Goal: Task Accomplishment & Management: Complete application form

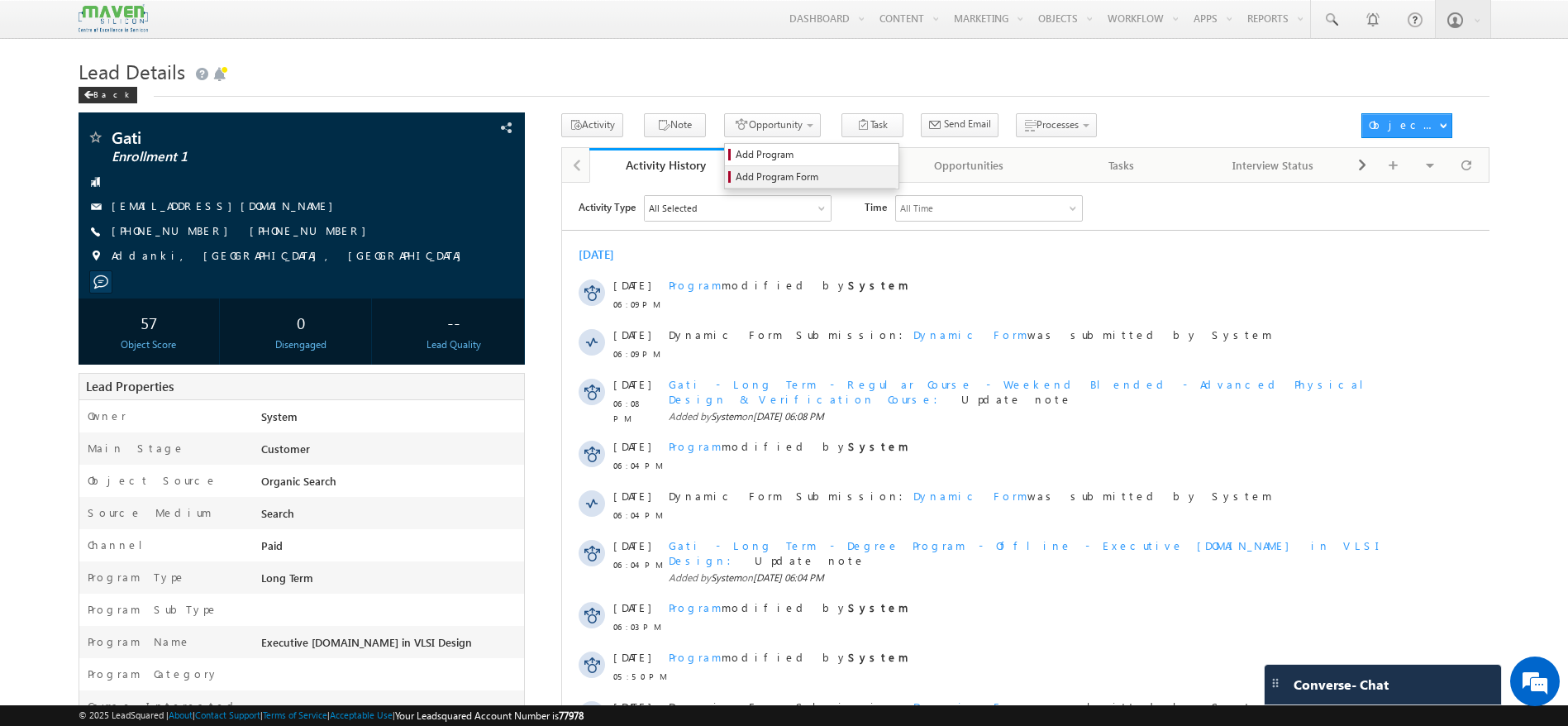
click at [783, 183] on span "Add Program Form" at bounding box center [814, 176] width 157 height 15
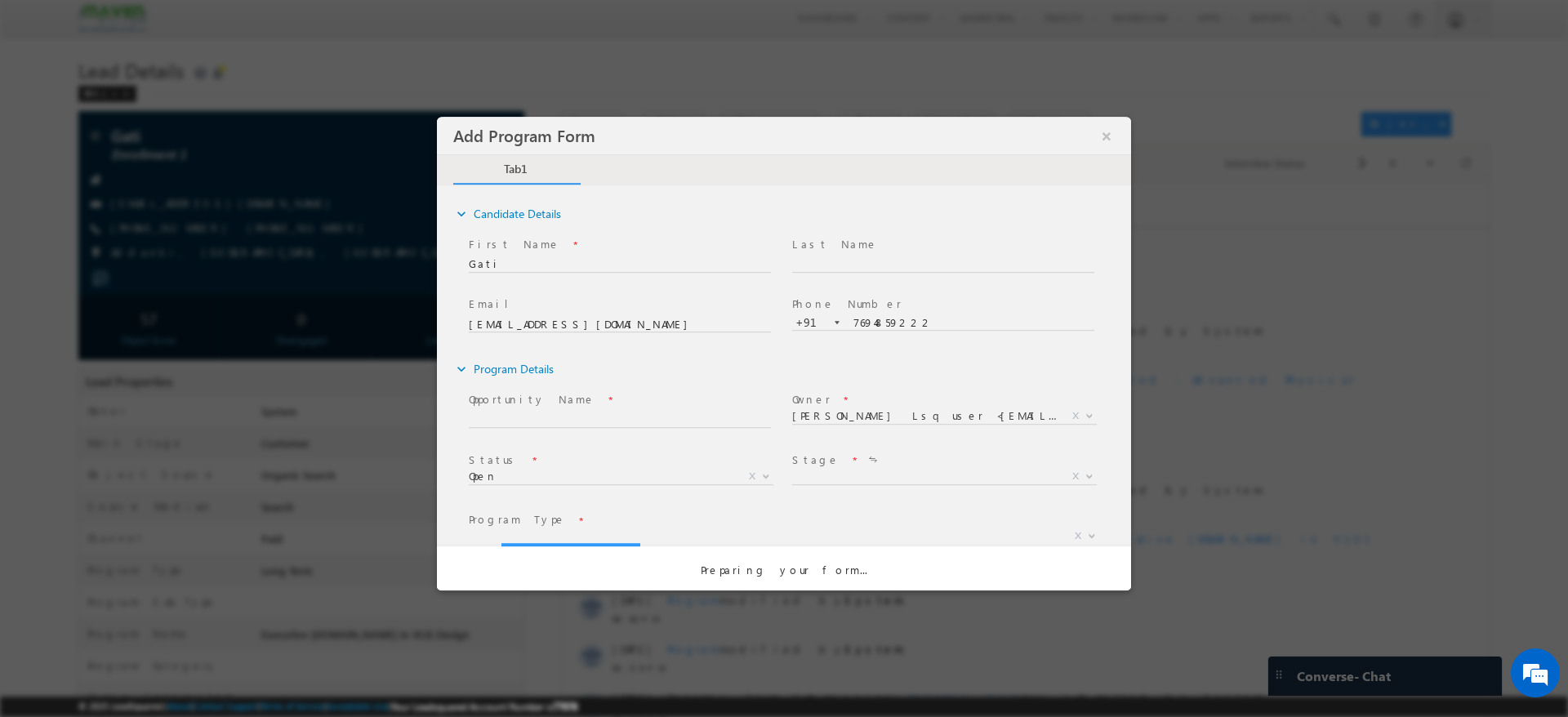
select select "Prospecting"
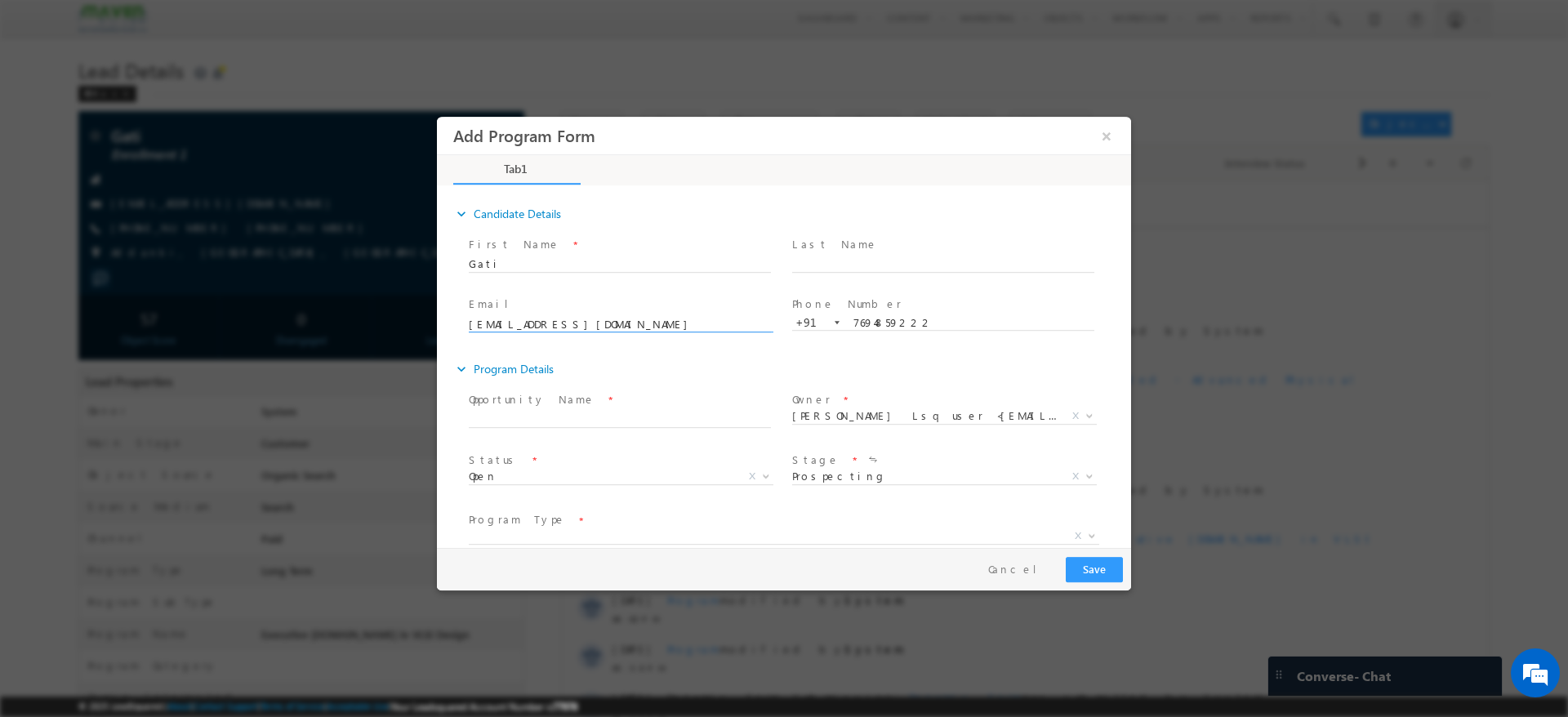
scroll to position [122, 0]
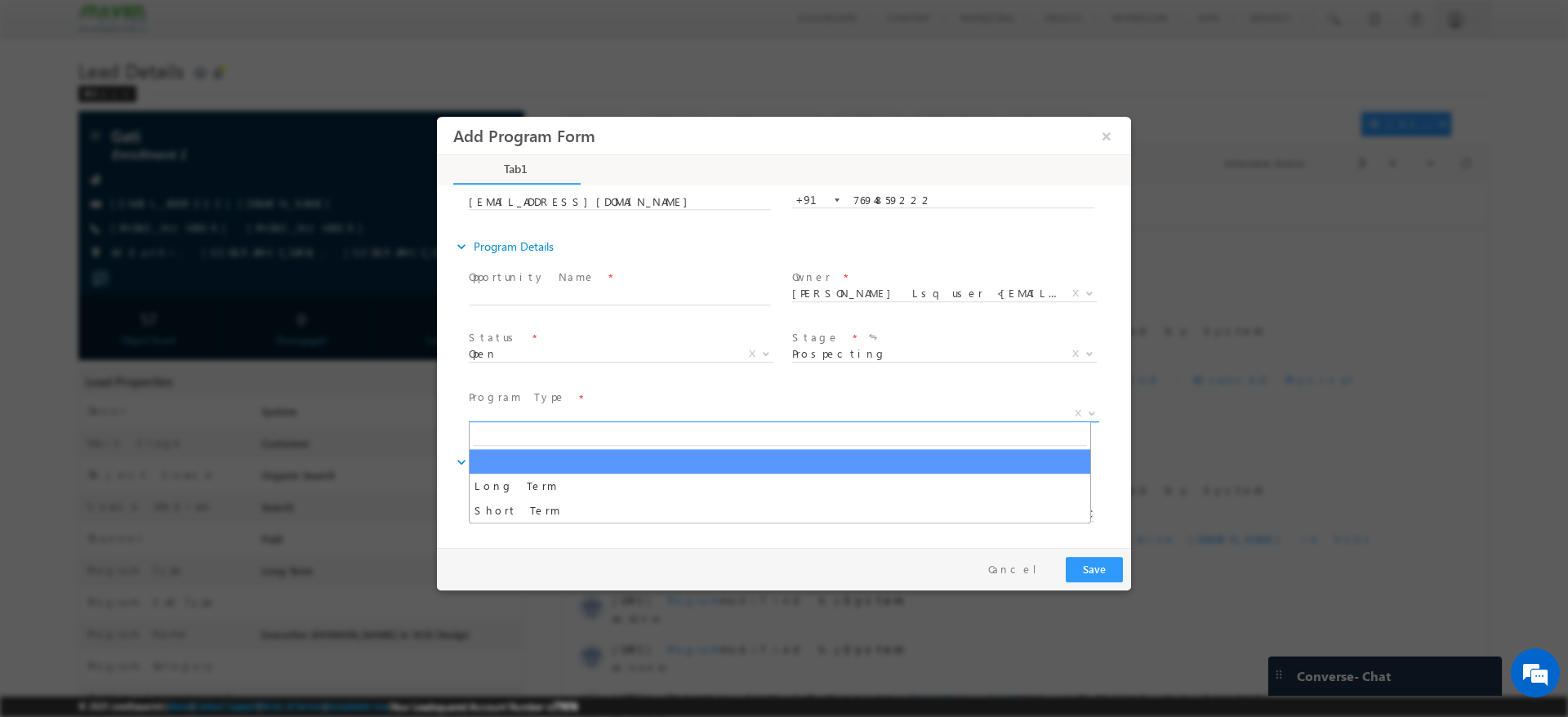
click at [747, 412] on span "X" at bounding box center [784, 414] width 630 height 16
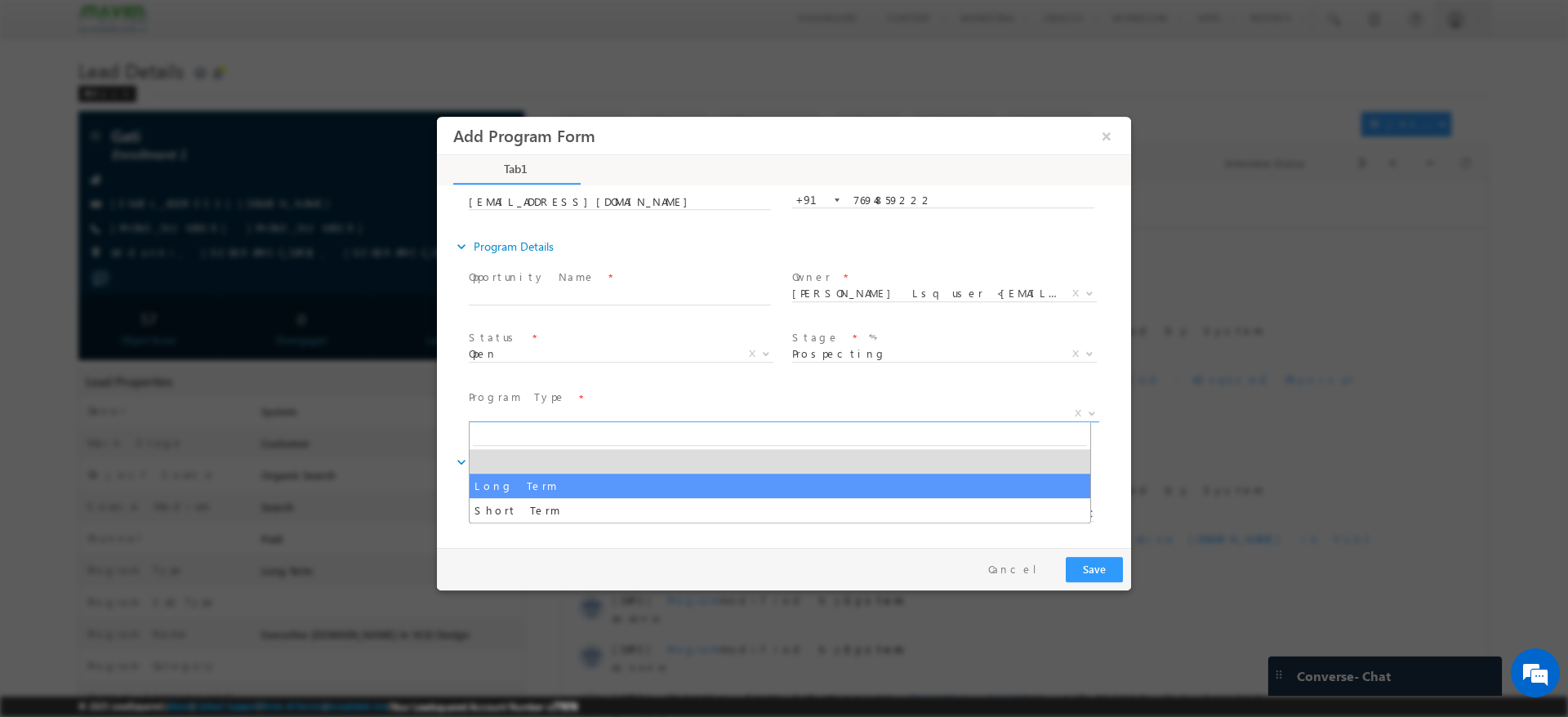
select select "Long Term"
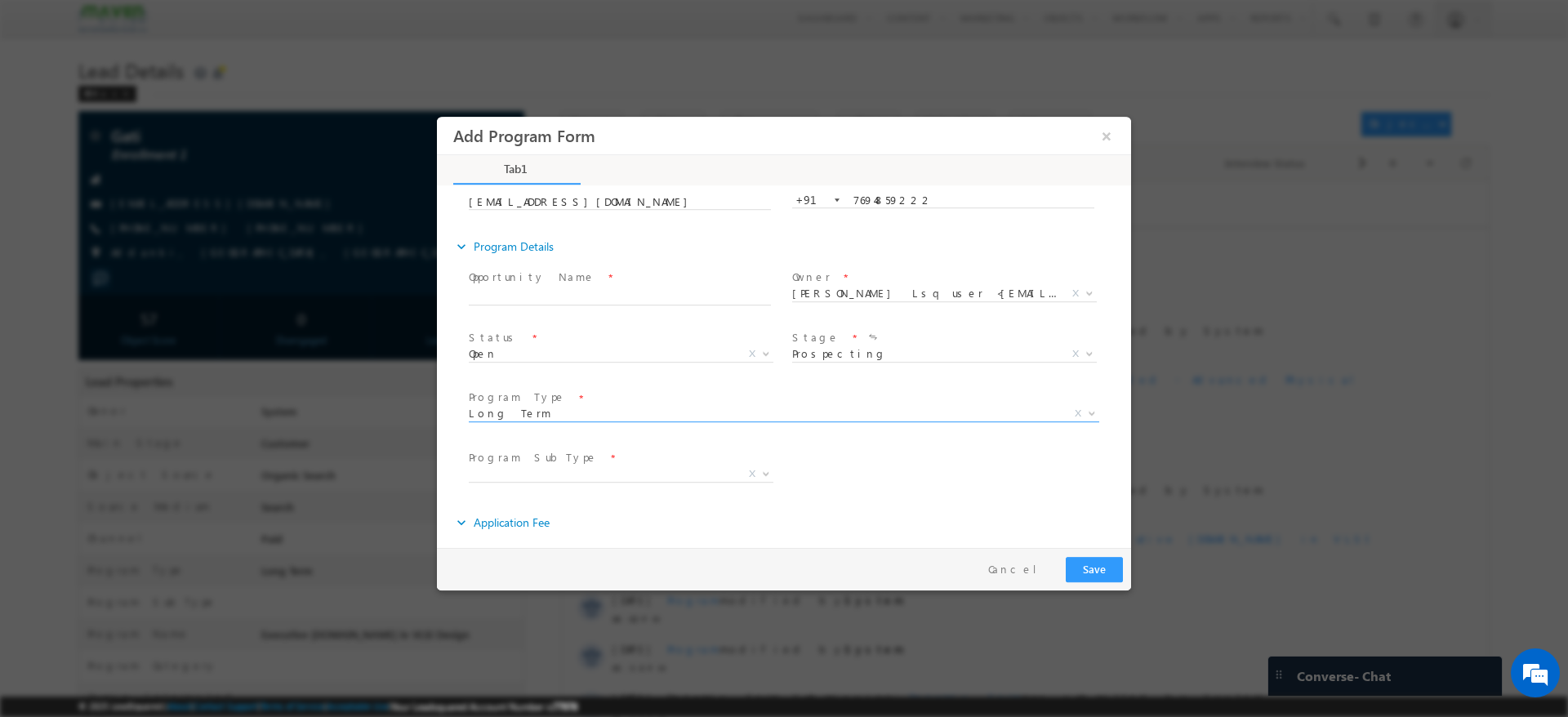
scroll to position [183, 0]
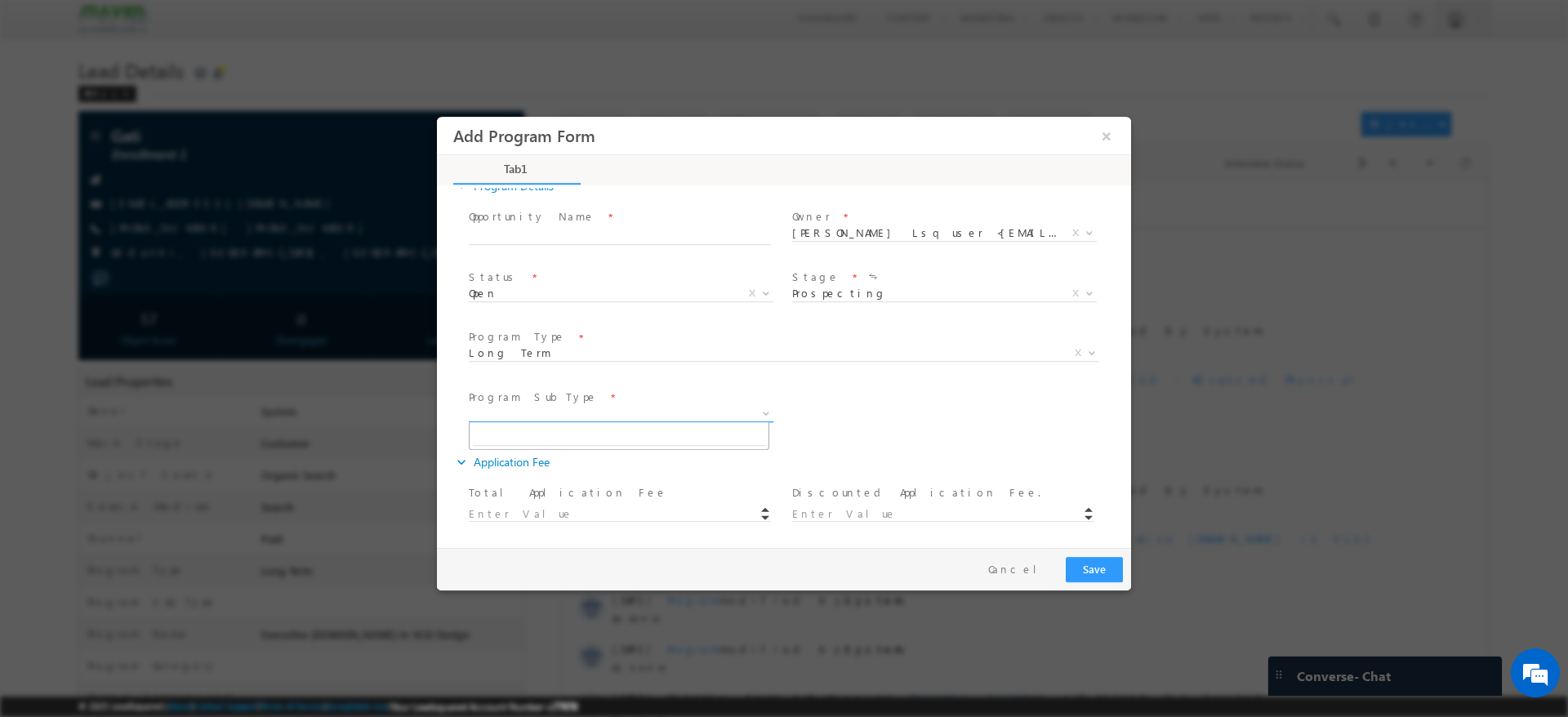
click at [762, 411] on b at bounding box center [767, 412] width 10 height 6
select select "Degree Program"
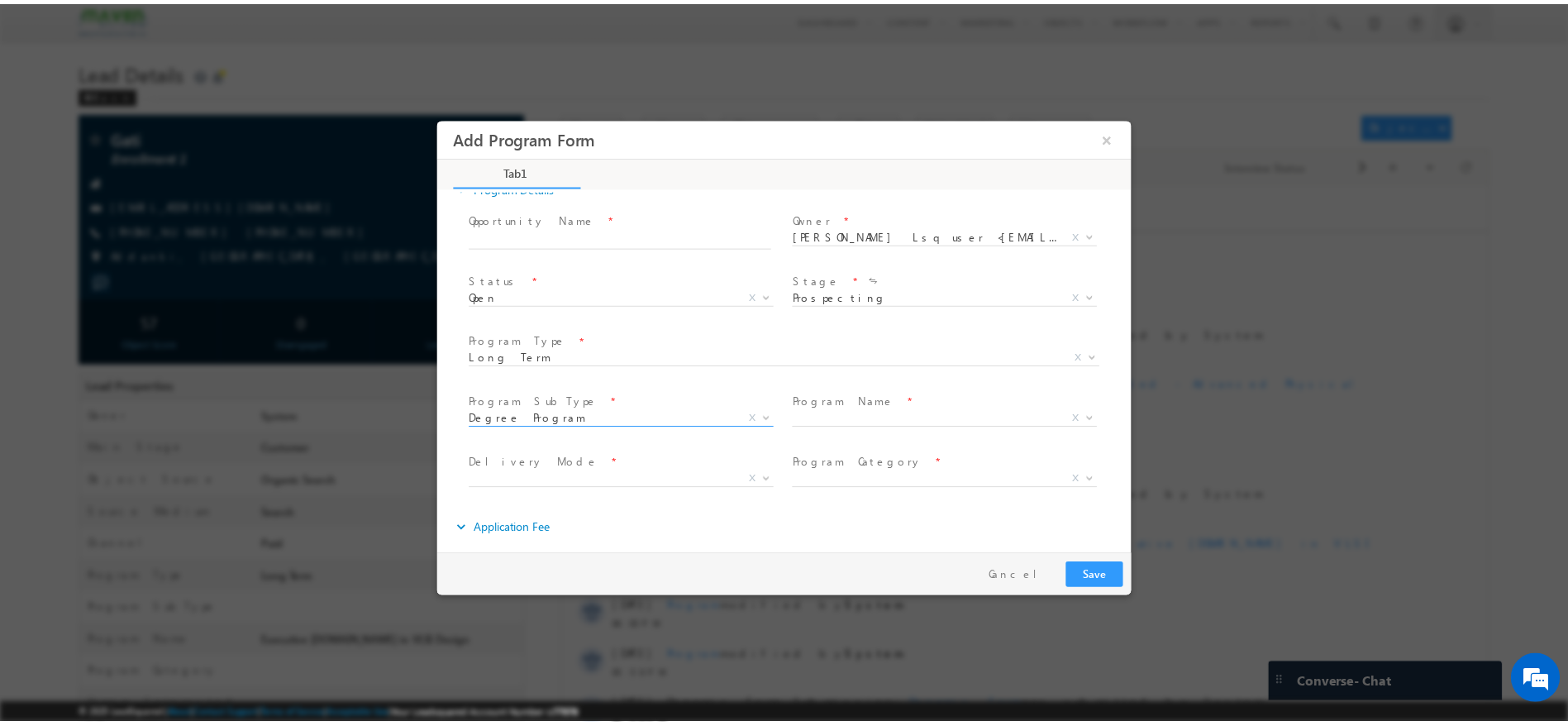
scroll to position [246, 0]
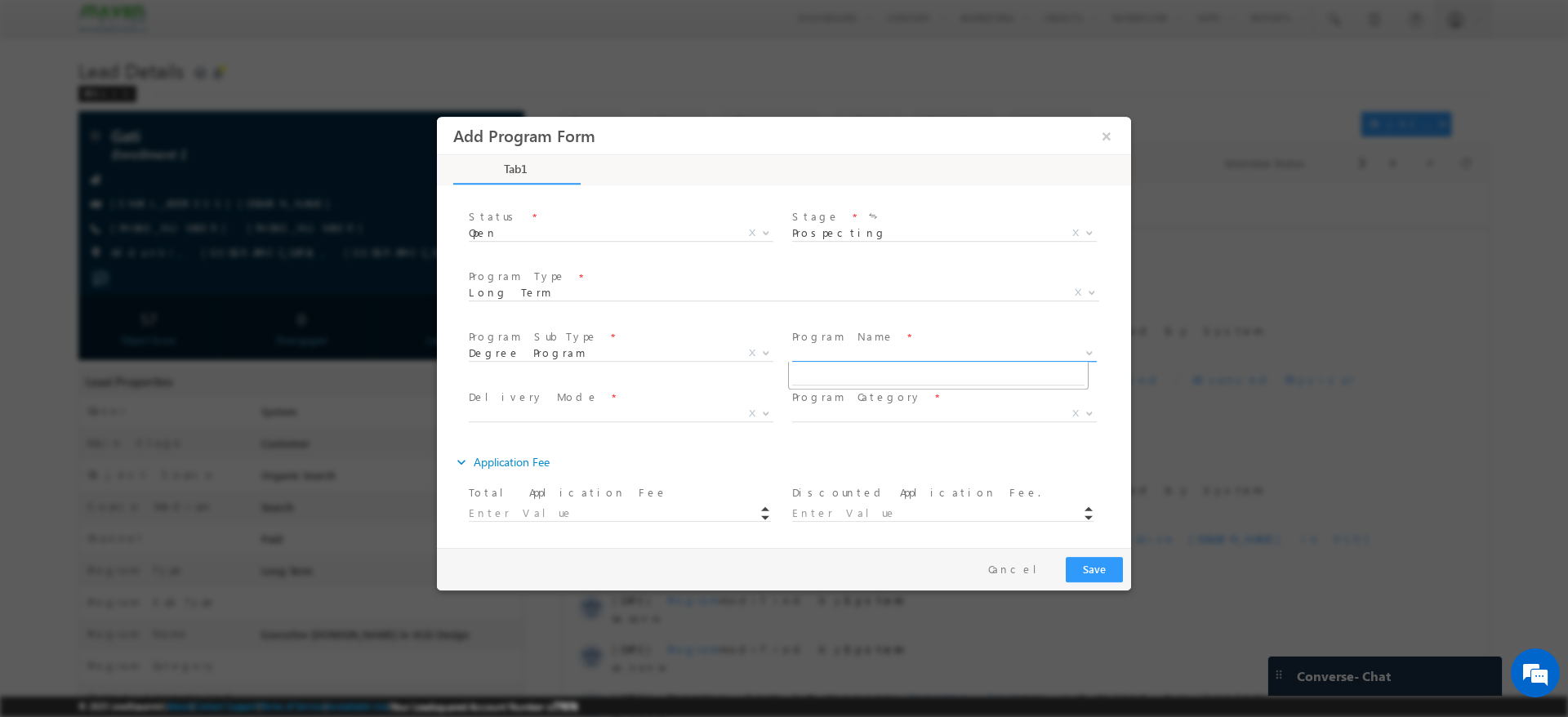
click at [843, 351] on span "X" at bounding box center [944, 353] width 304 height 16
select select "Executive M.Tech in VLSI Design"
click at [740, 415] on span "X" at bounding box center [621, 414] width 304 height 16
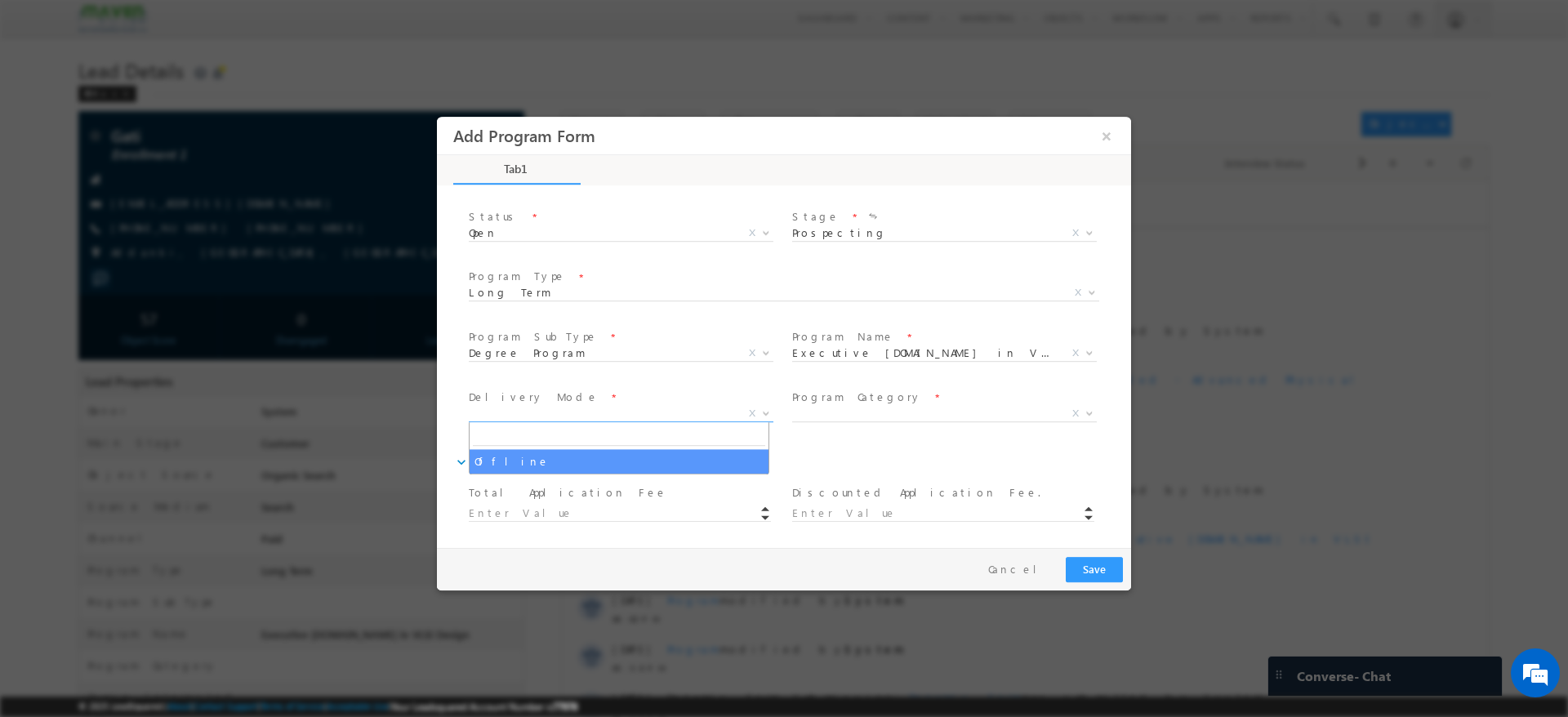
type input "Gati - Long Term - Degree Program - Offline - Executive M.Tech in VLSI Design"
type input "1180.00"
select select "Offline"
click at [801, 418] on span "X" at bounding box center [944, 414] width 304 height 16
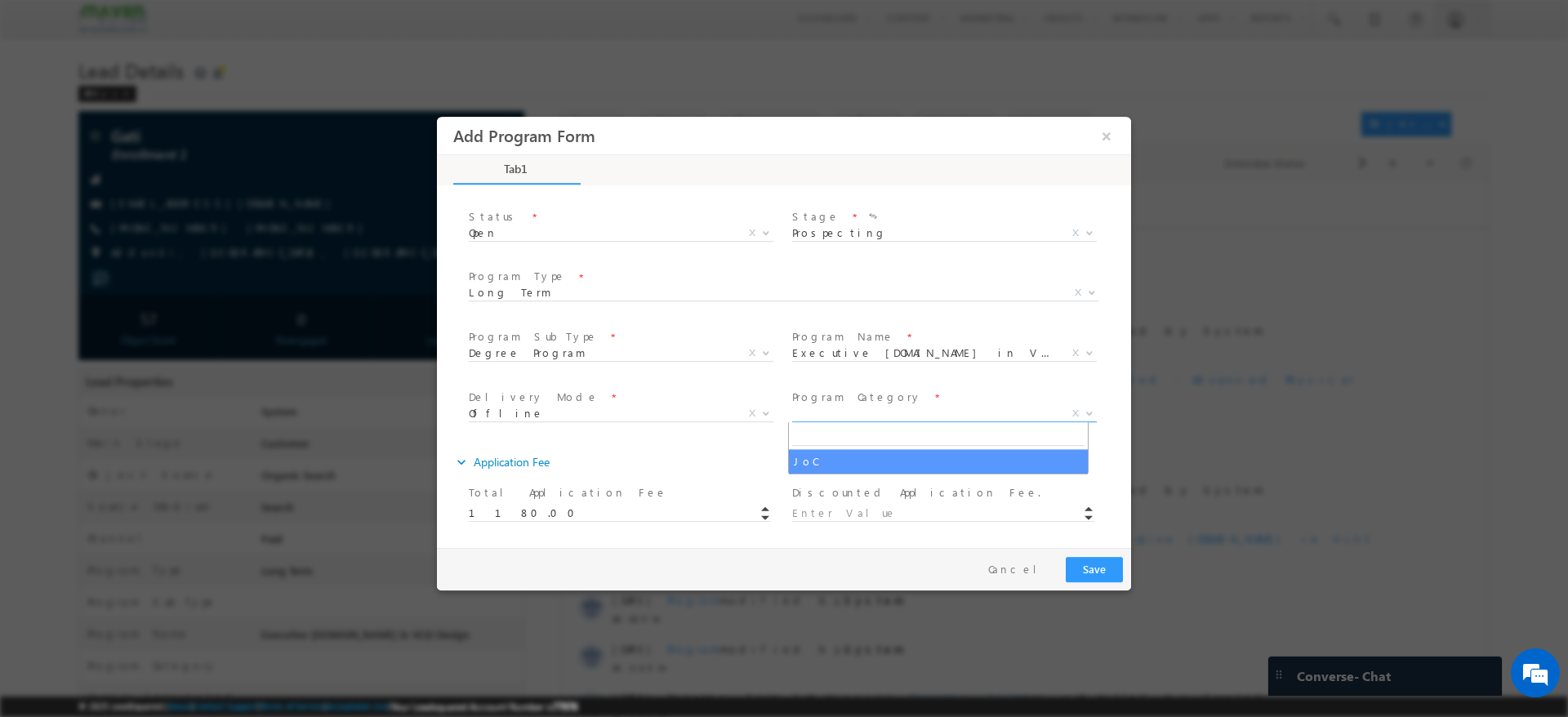
select select "JoC"
click at [840, 512] on input at bounding box center [943, 513] width 302 height 16
type input "100.00"
click at [803, 453] on div "expand_more Application Fee" at bounding box center [792, 462] width 678 height 30
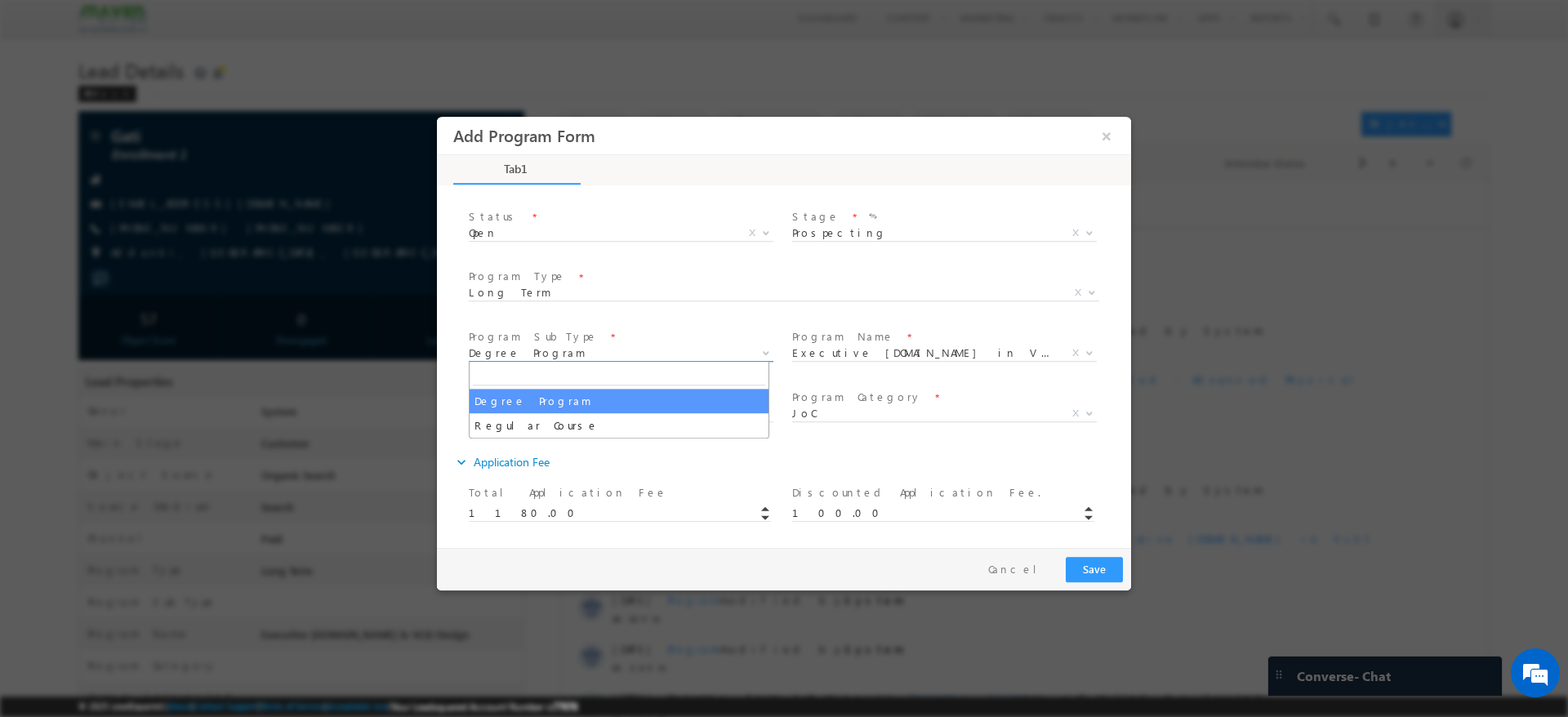
click at [666, 354] on span "Degree Program" at bounding box center [601, 352] width 265 height 14
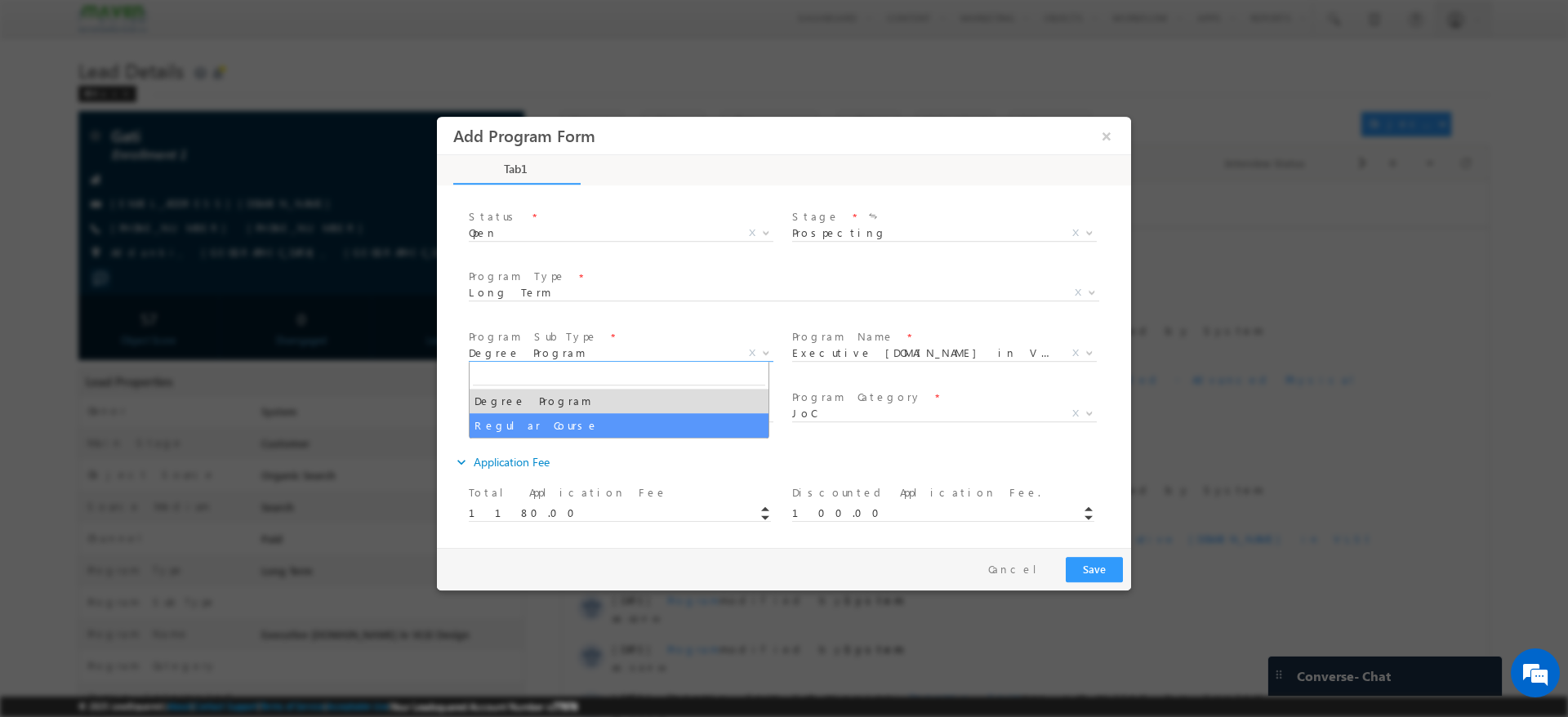
type input "Gati - Long Term - Regular Course - -"
select select "Regular Course"
select select
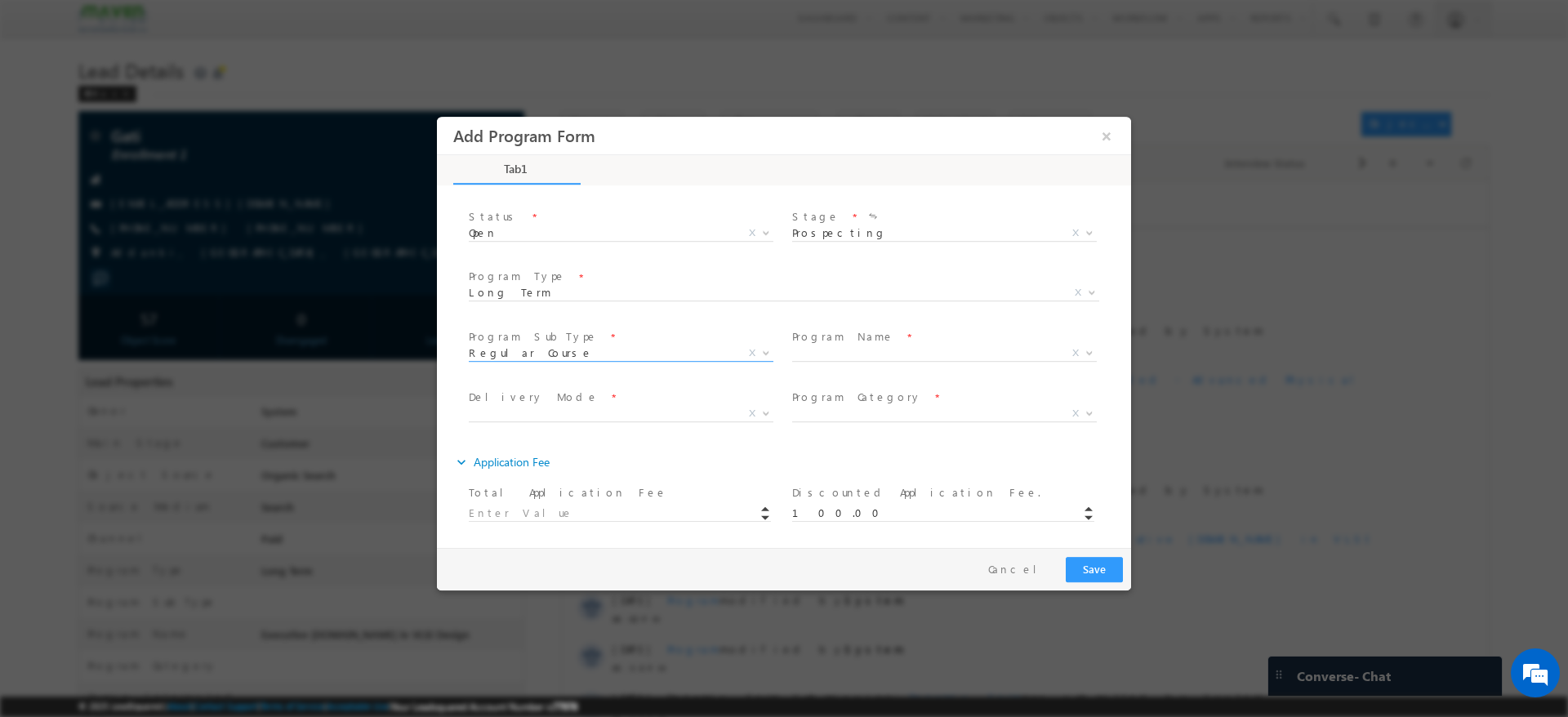
select select "Offline"
select select "JoC"
click at [825, 352] on span "X" at bounding box center [944, 353] width 304 height 16
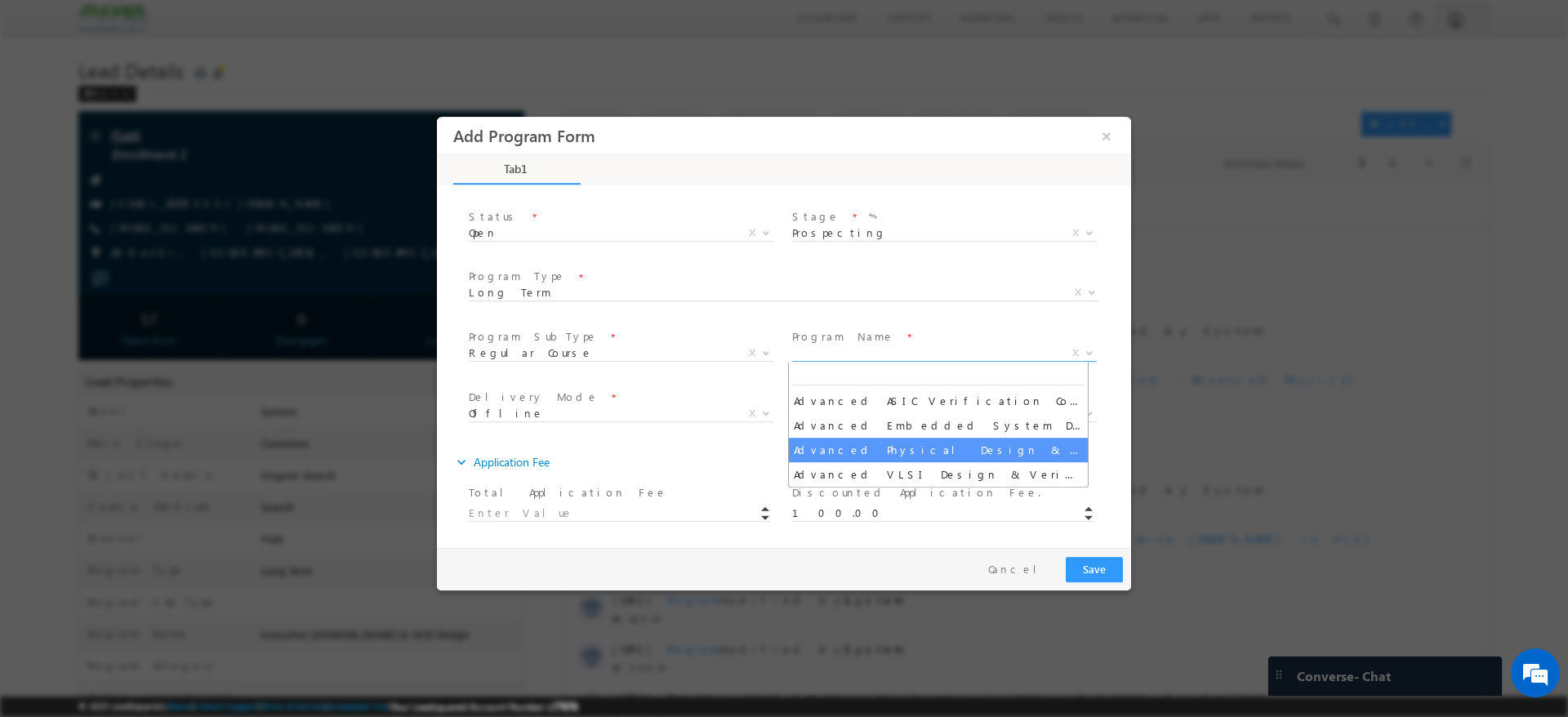
type input "Gati - Long Term - Regular Course - Offline - Advanced Physical Design & Verifi…"
select select "Advanced Physical Design & Verification Course"
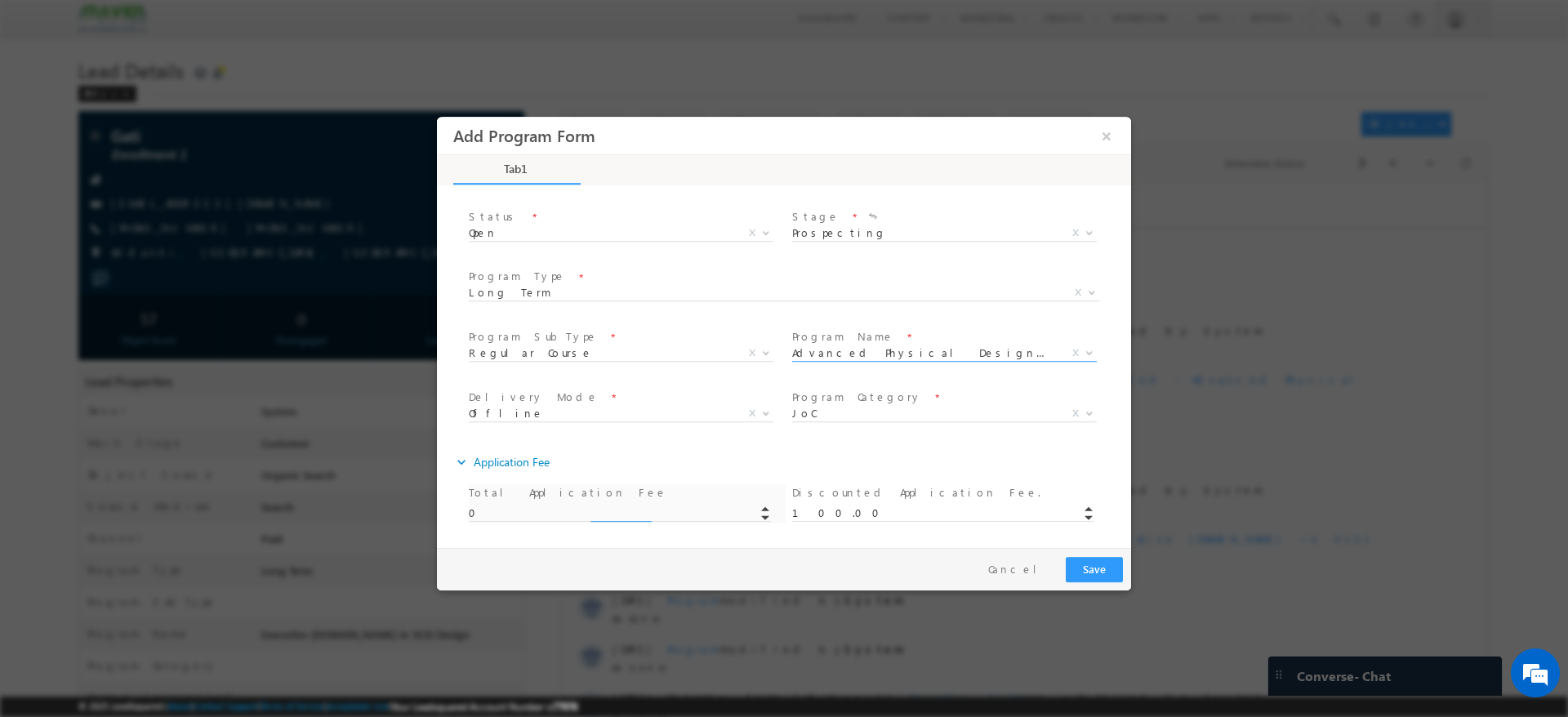
type input "0.00"
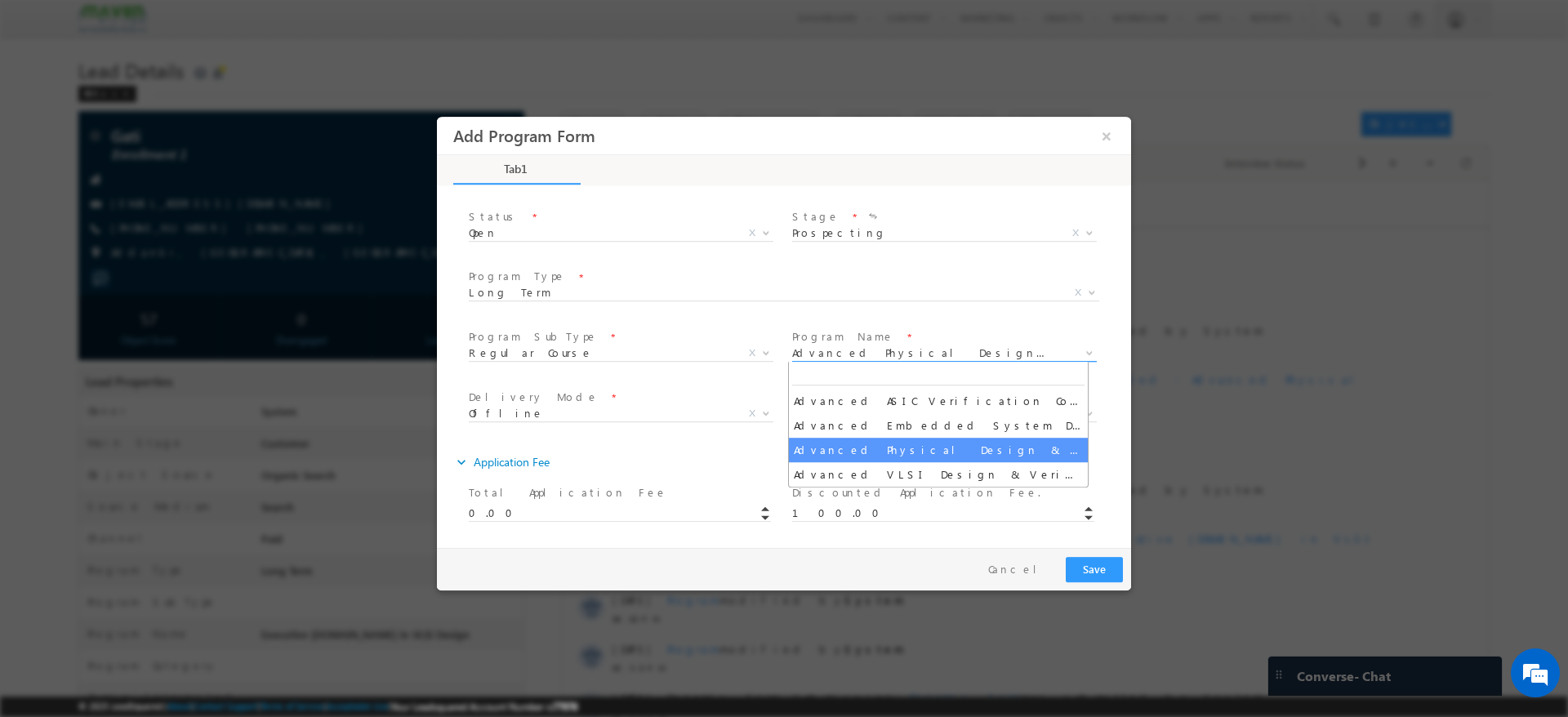
click at [833, 348] on span "Advanced Physical Design & Verification Course" at bounding box center [924, 352] width 265 height 14
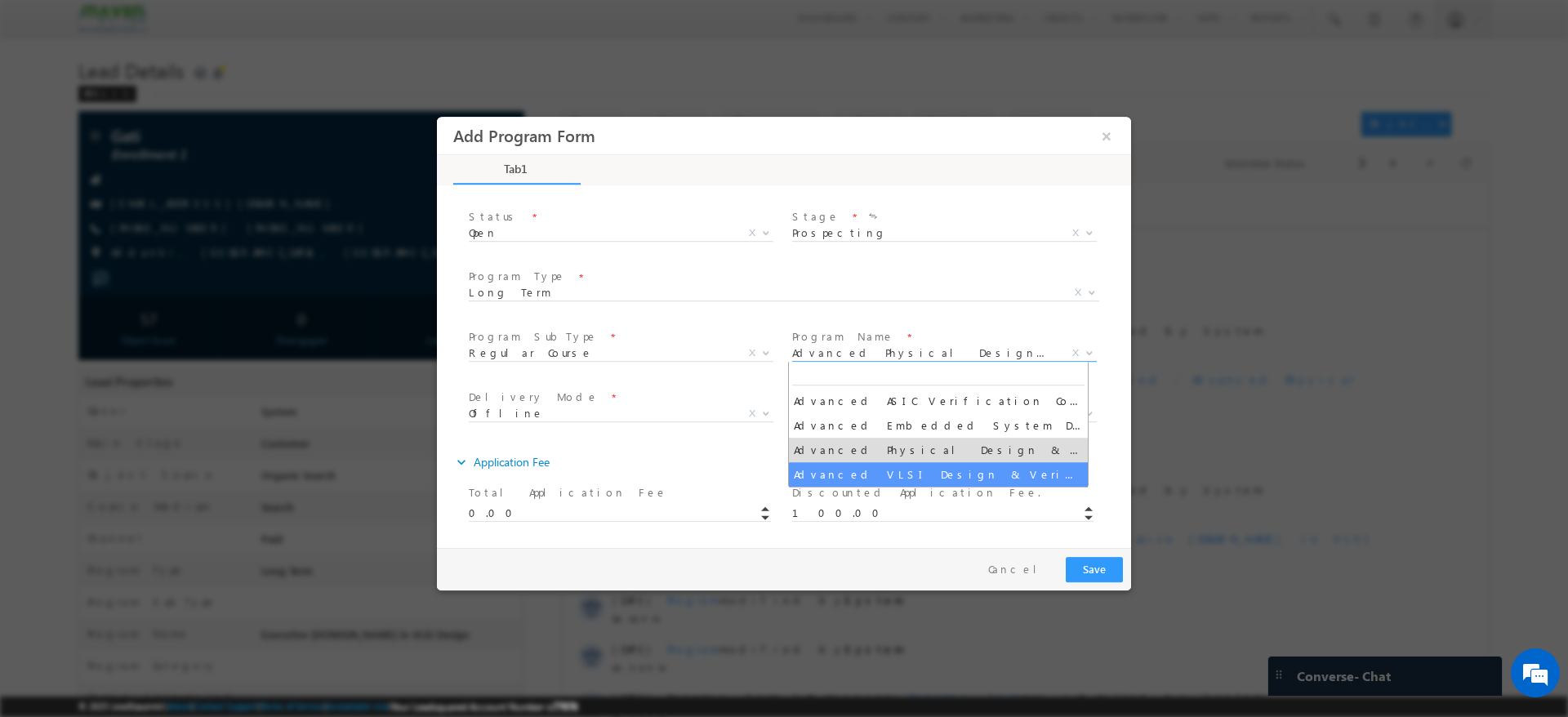
type input "Gati - Long Term - Regular Course - Offline - Advanced VLSI Design & Verificati…"
type input "0.00"
select select "Advanced VLSI Design & Verification Course"
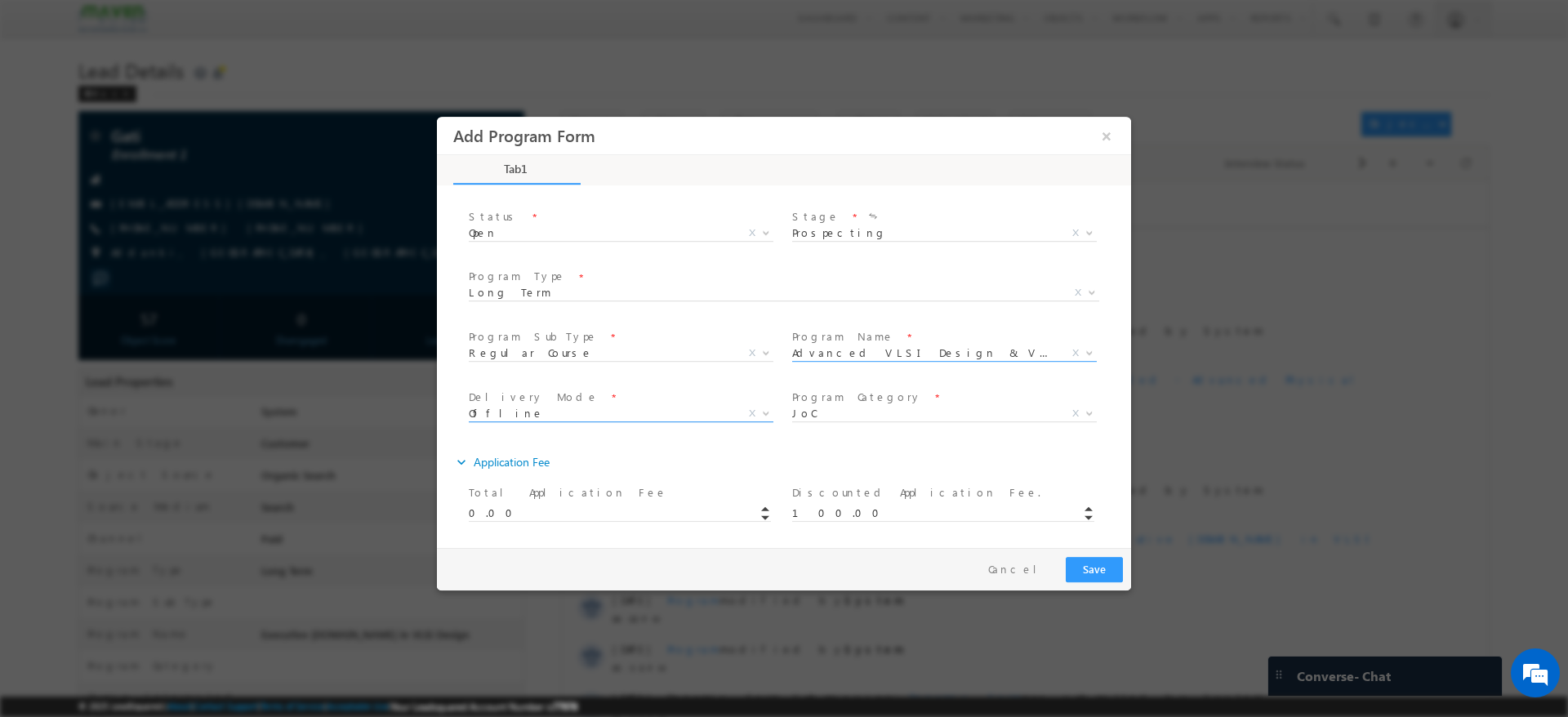
click at [760, 416] on span at bounding box center [764, 413] width 16 height 21
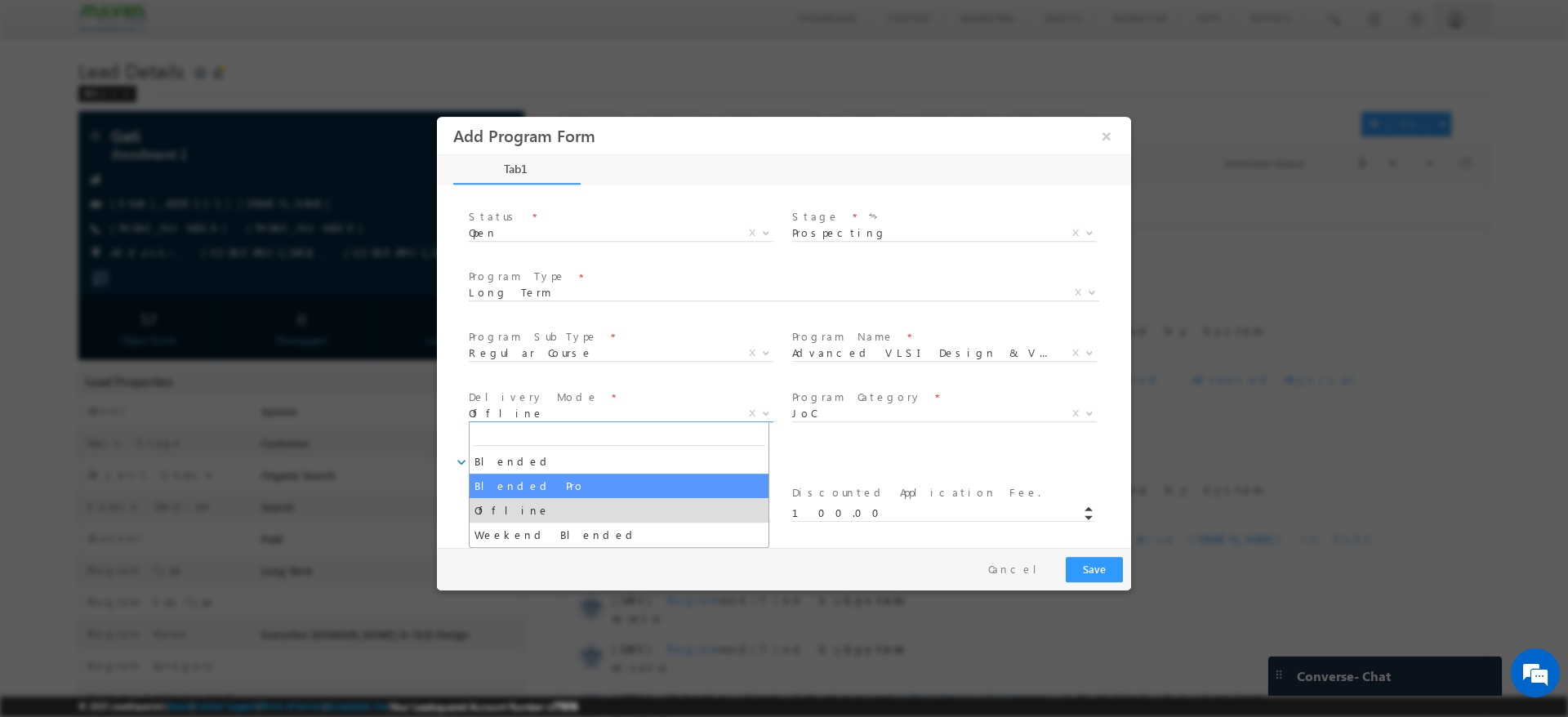
type input "Gati - Long Term - Regular Course - Blended Pro - Advanced VLSI Design & Verifi…"
select select "Blended Pro"
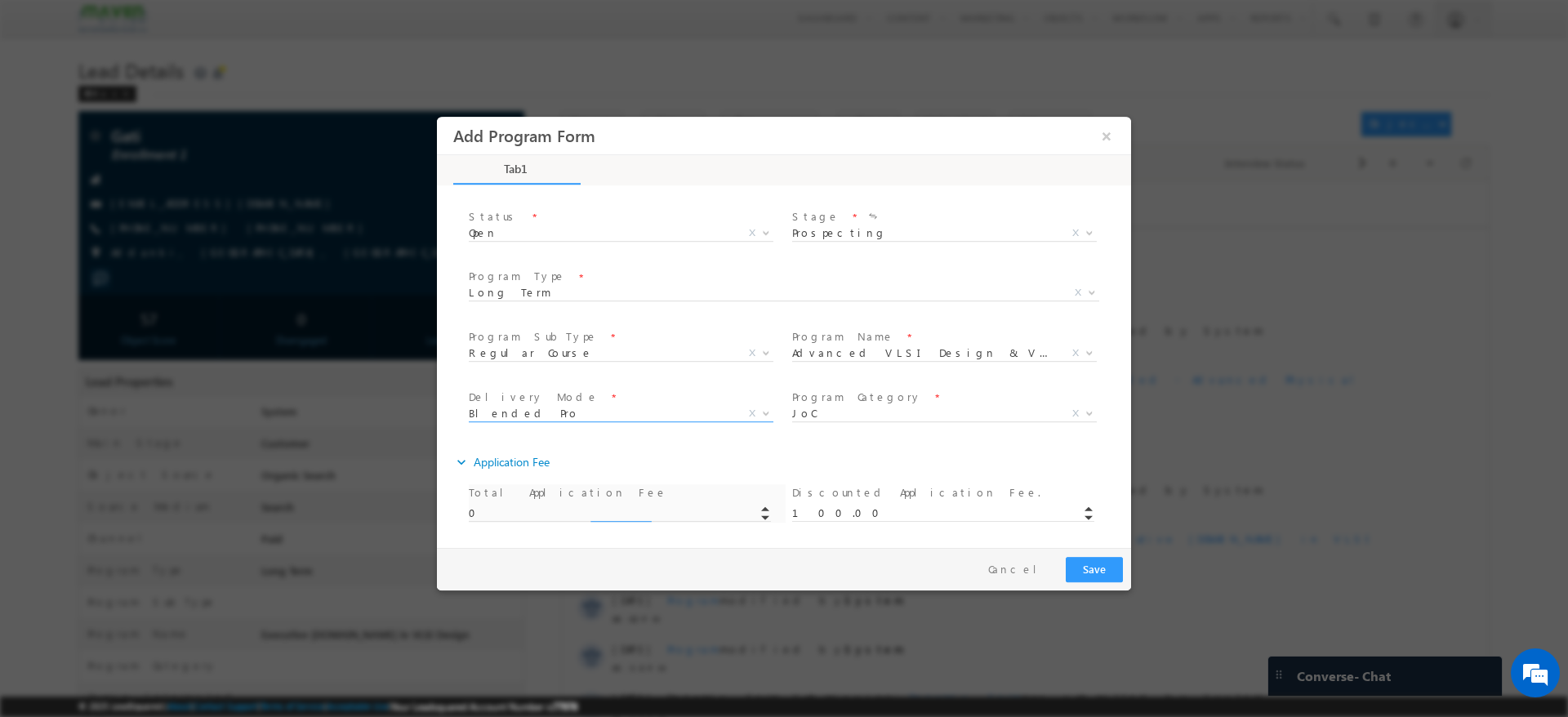
type input "0.00"
click at [896, 417] on span "JoC" at bounding box center [924, 413] width 265 height 14
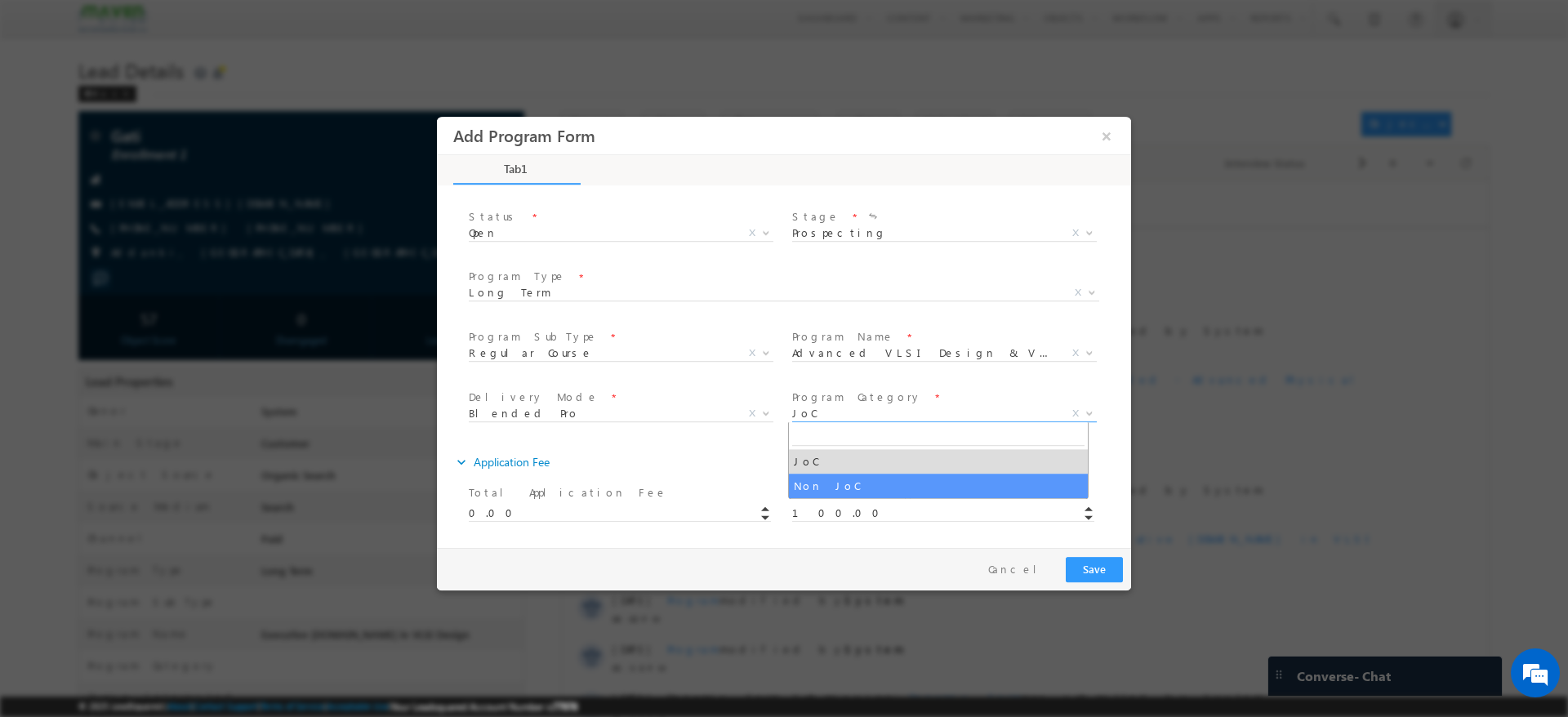
select select "Non JoC"
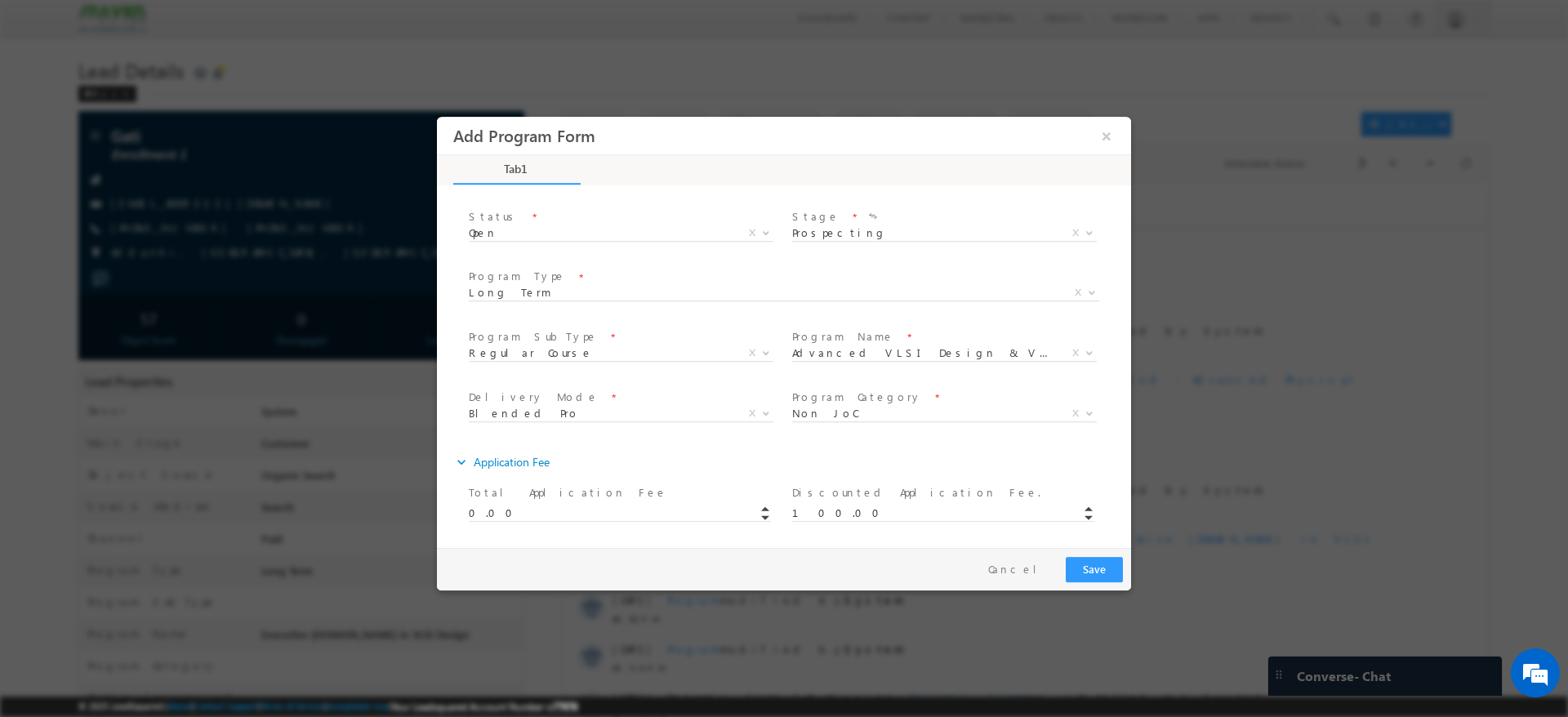
click at [734, 452] on div "expand_more Application Fee" at bounding box center [792, 462] width 678 height 30
click at [842, 509] on input "100.00" at bounding box center [943, 513] width 302 height 16
type input "1"
click at [1083, 565] on button "Save" at bounding box center [1094, 570] width 57 height 25
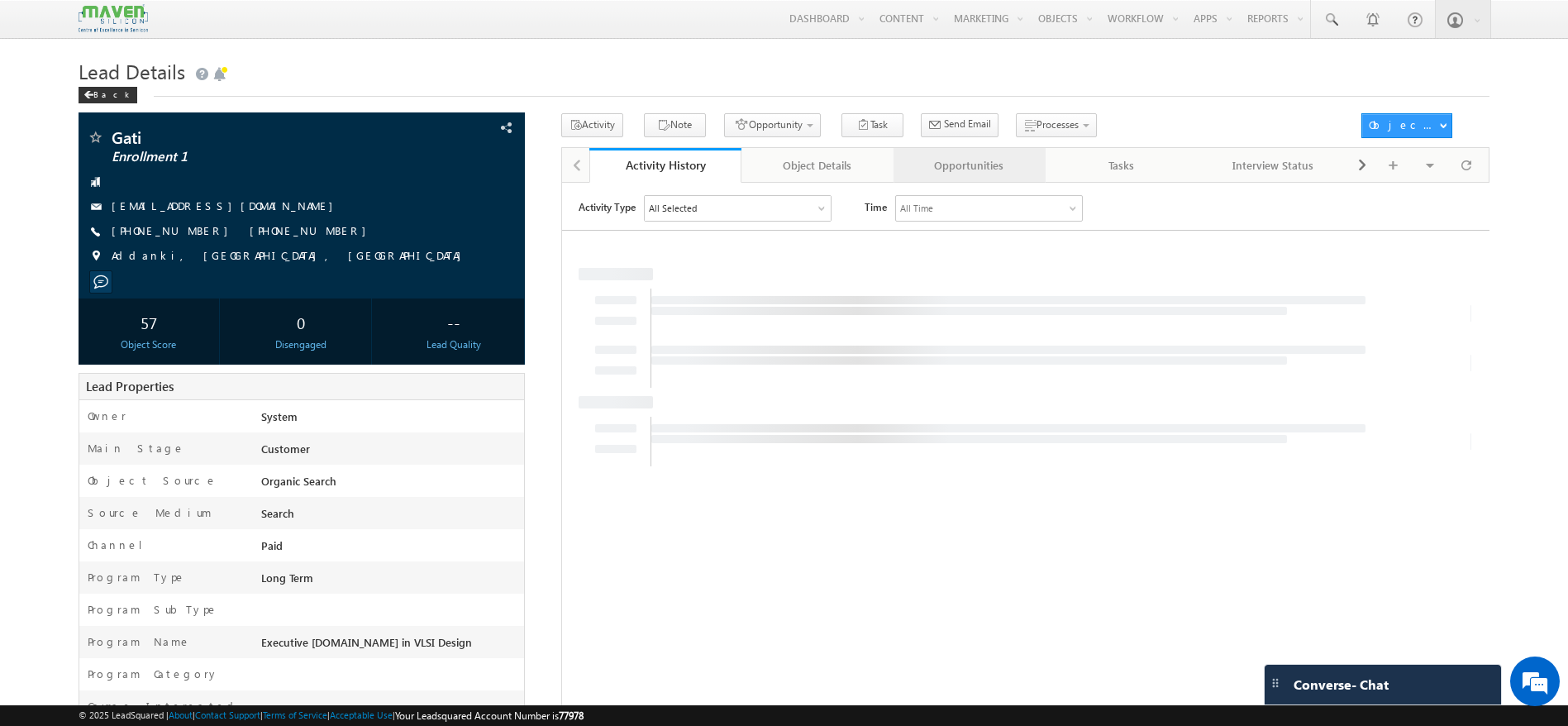
click at [957, 172] on div "Opportunities" at bounding box center [968, 165] width 124 height 20
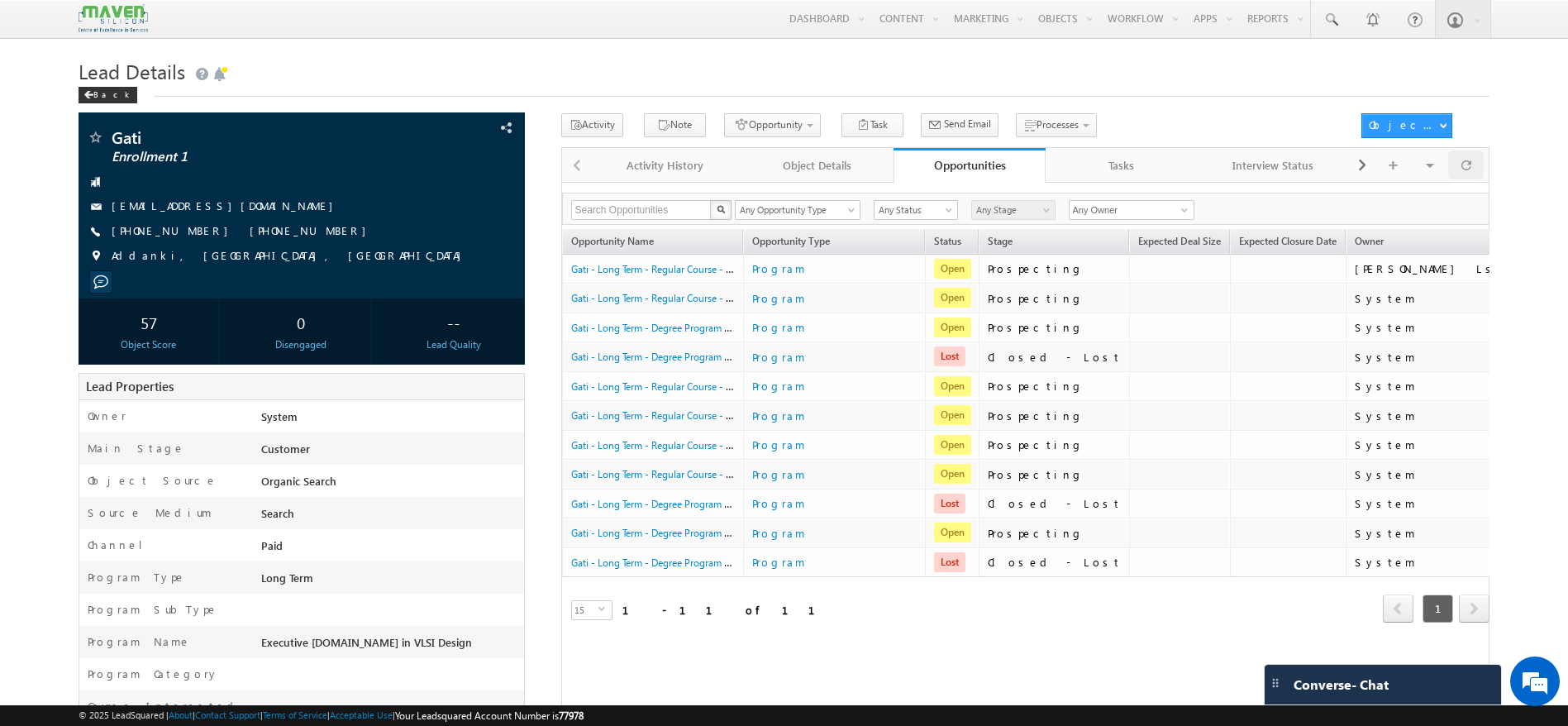
click at [1478, 166] on div at bounding box center [1466, 165] width 36 height 29
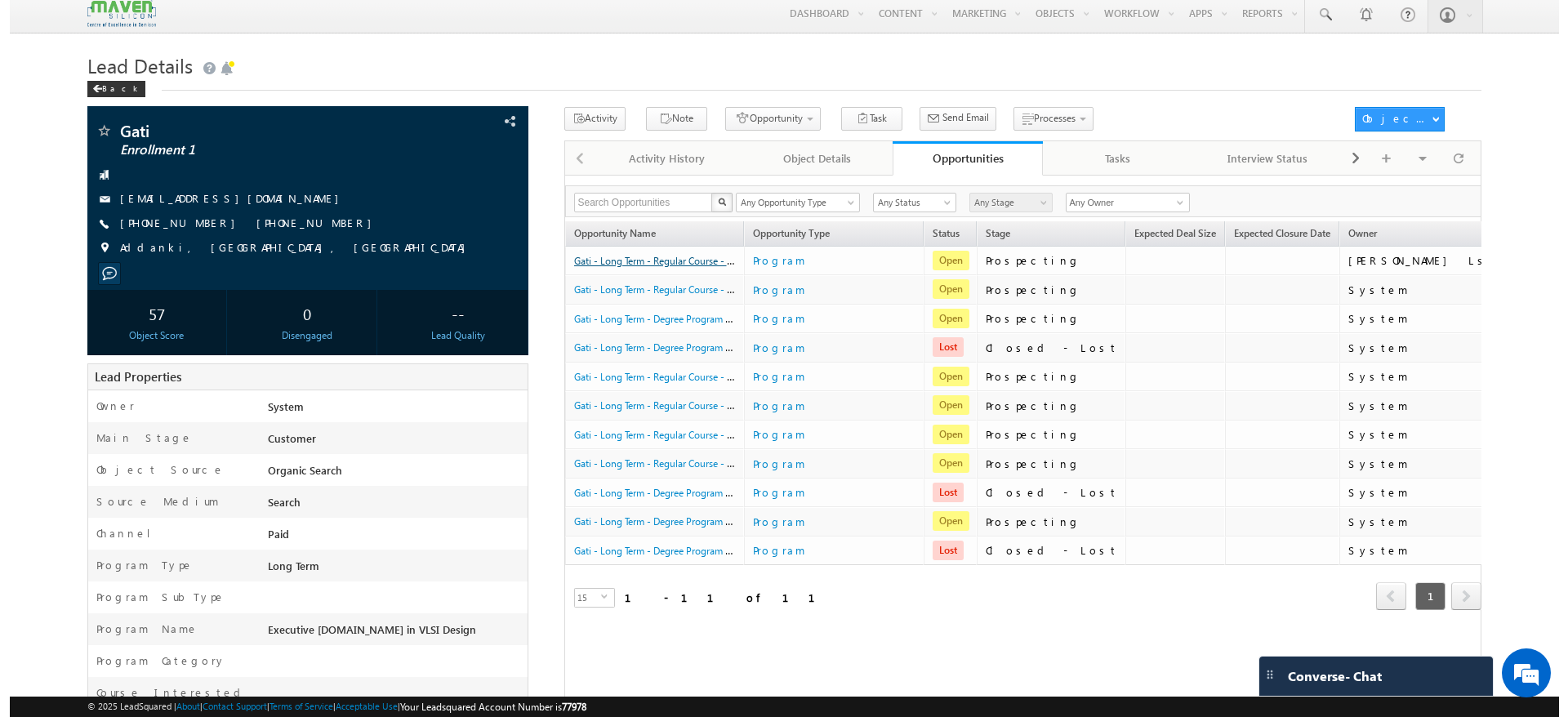
scroll to position [0, 0]
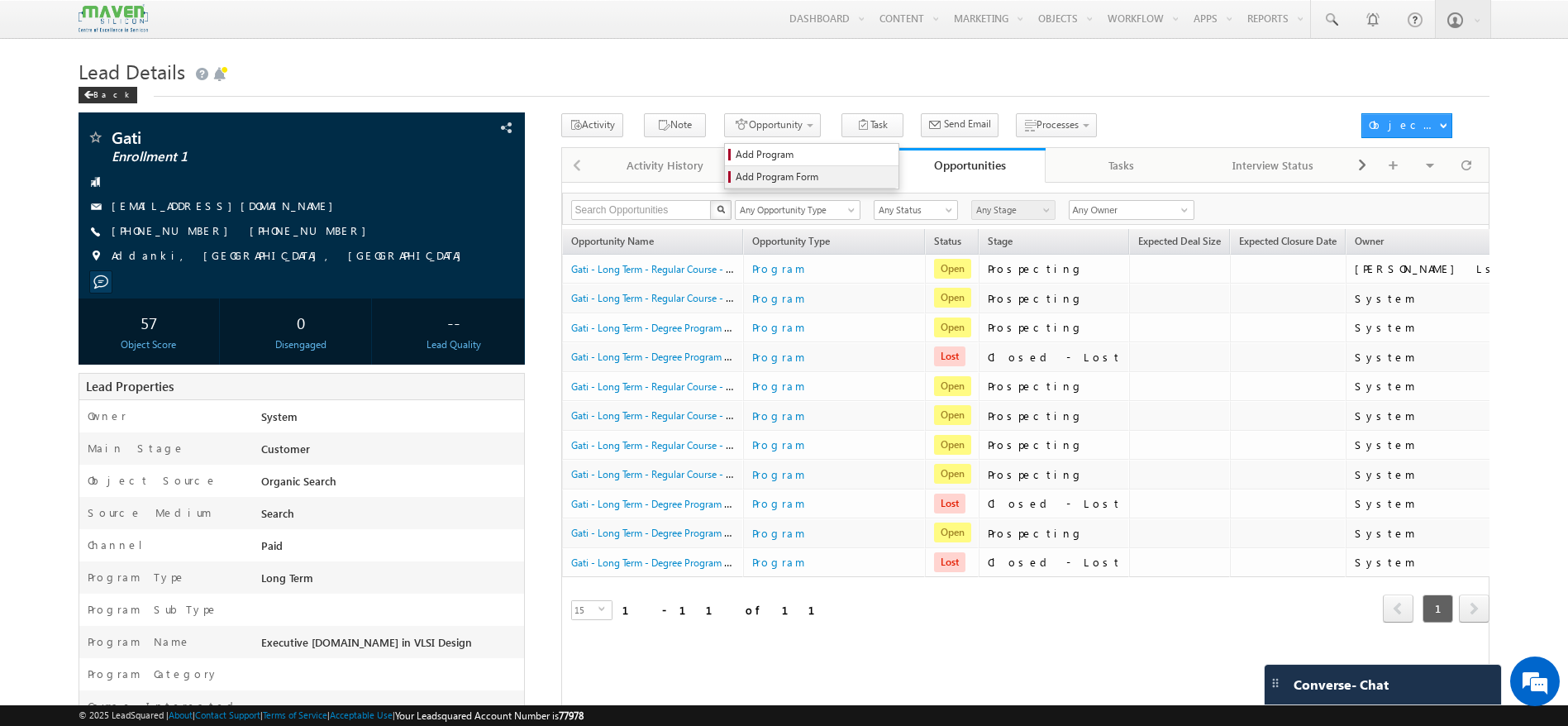
click at [762, 178] on span "Add Program Form" at bounding box center [814, 176] width 157 height 15
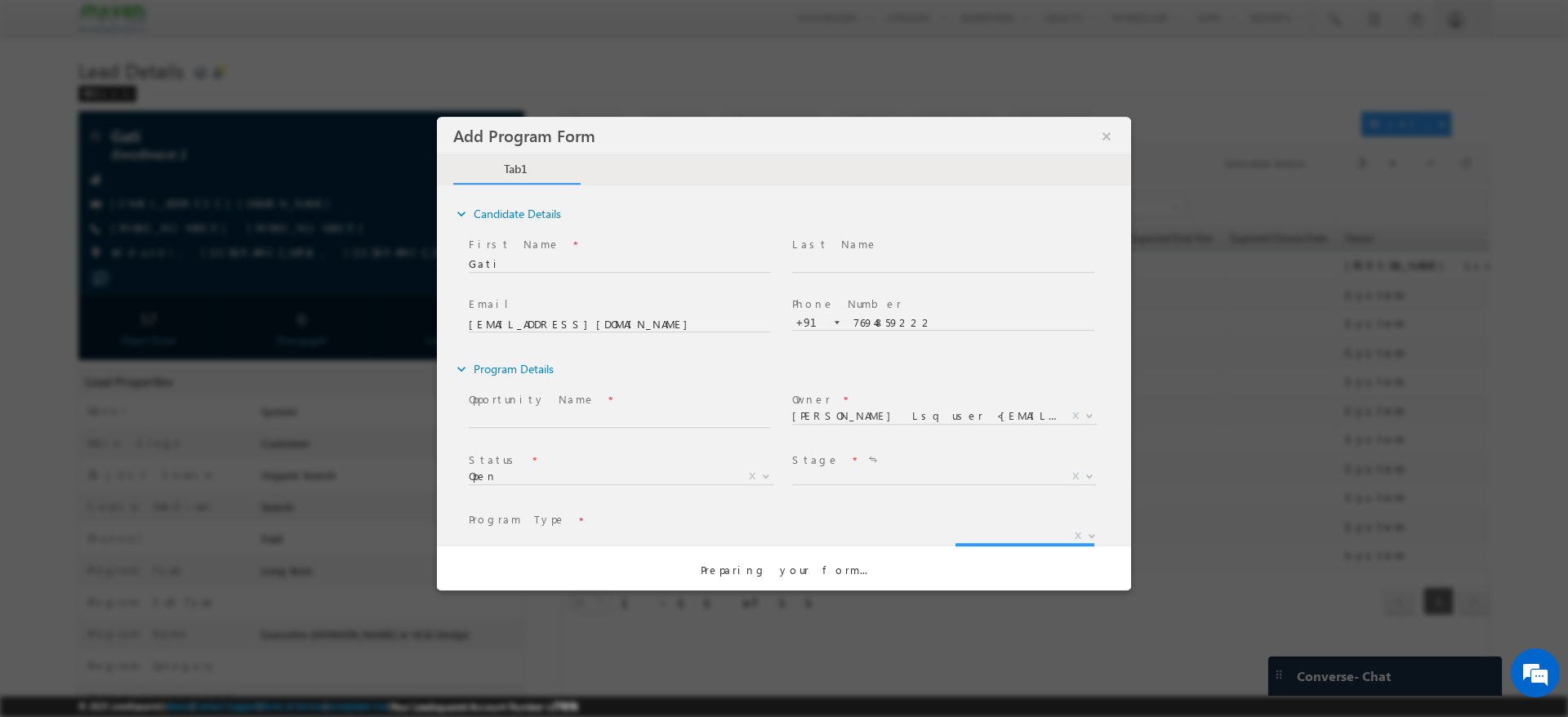
select select "Prospecting"
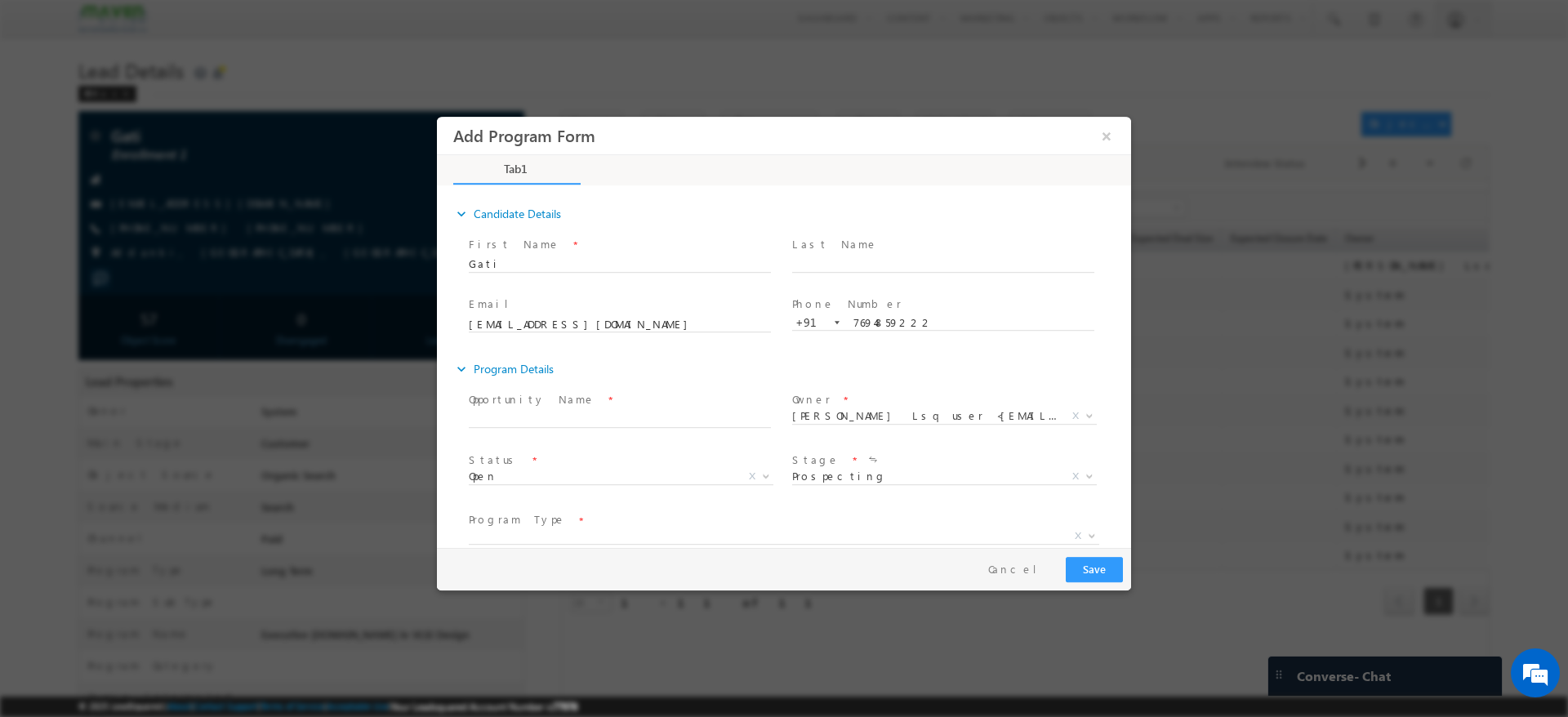
scroll to position [122, 0]
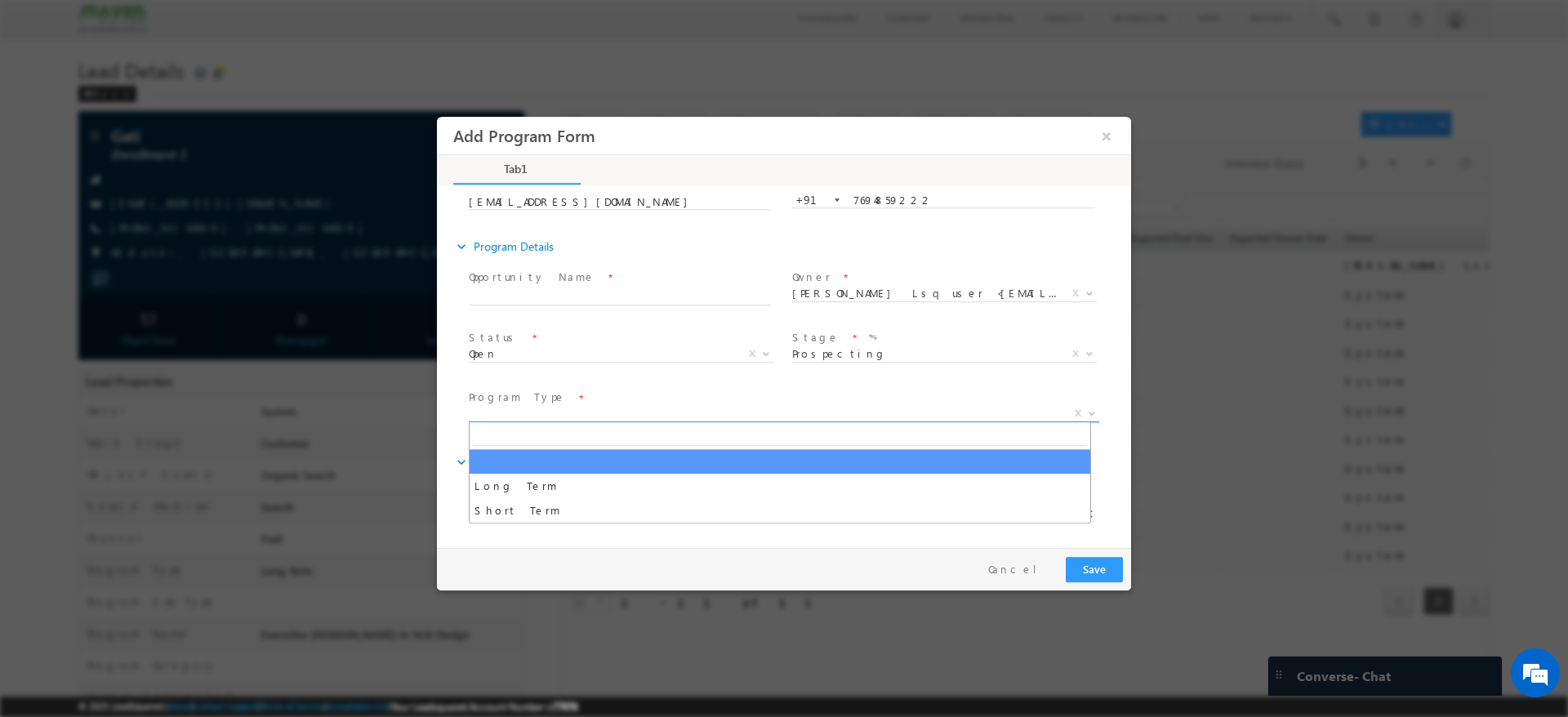
click at [724, 412] on span "X" at bounding box center [784, 414] width 630 height 16
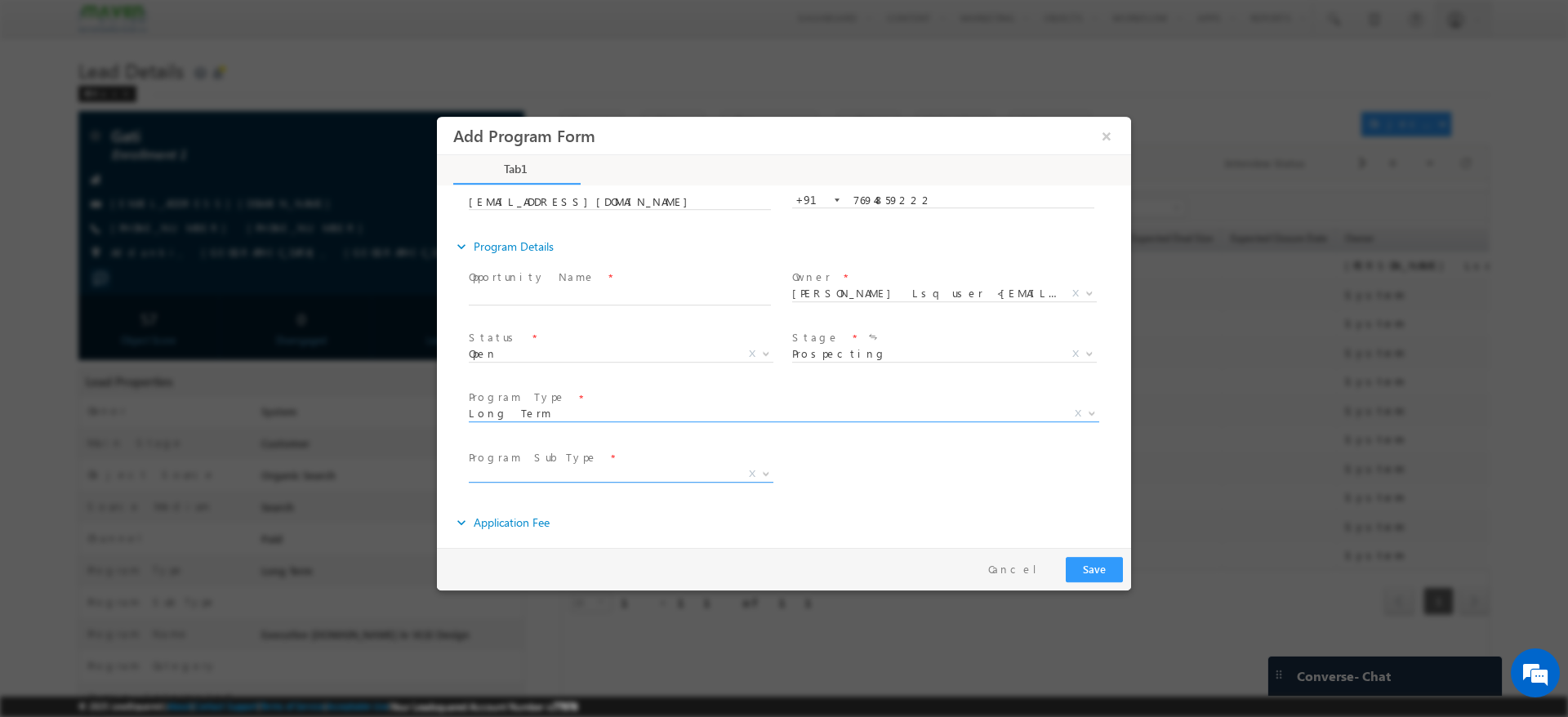
select select "Long Term"
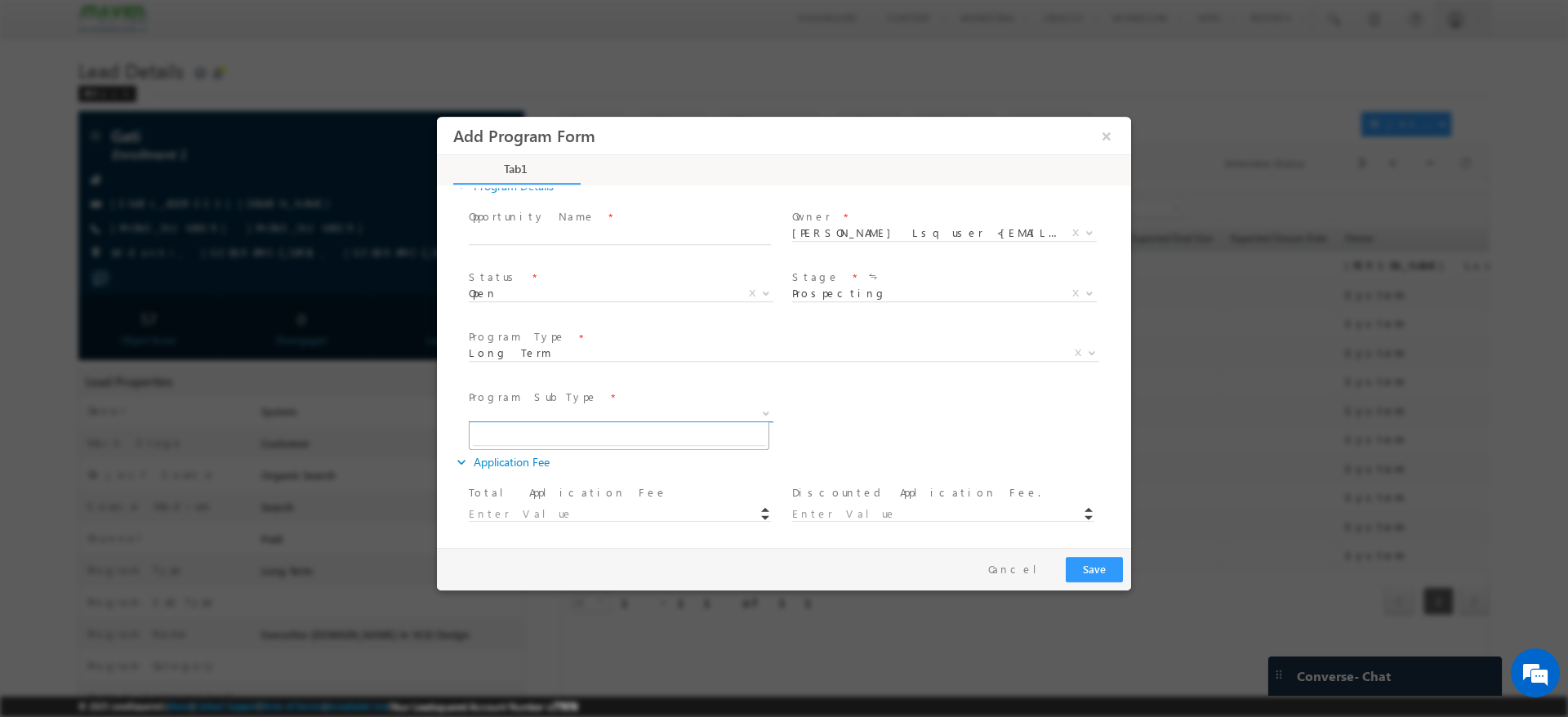
click at [764, 415] on span at bounding box center [764, 413] width 16 height 21
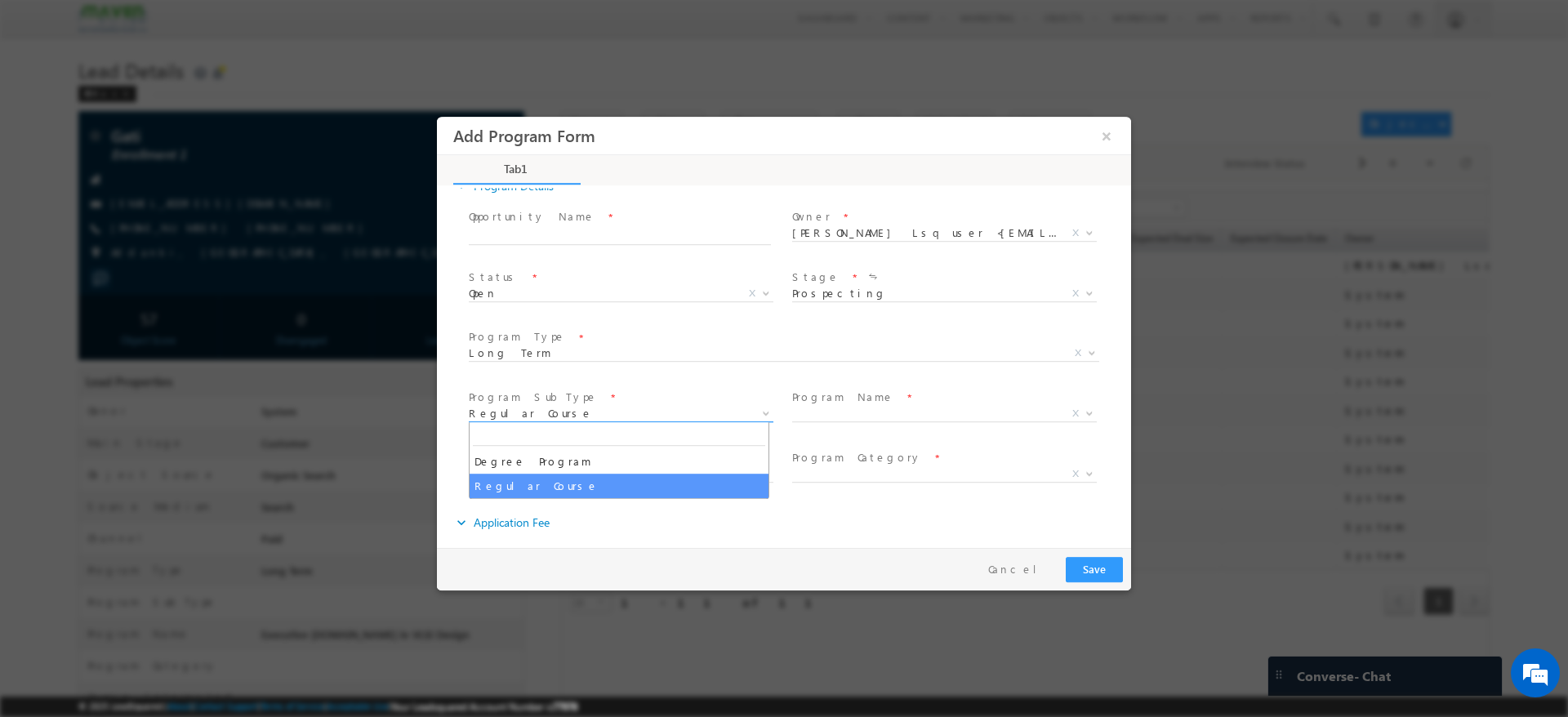
click at [762, 412] on b at bounding box center [767, 412] width 10 height 6
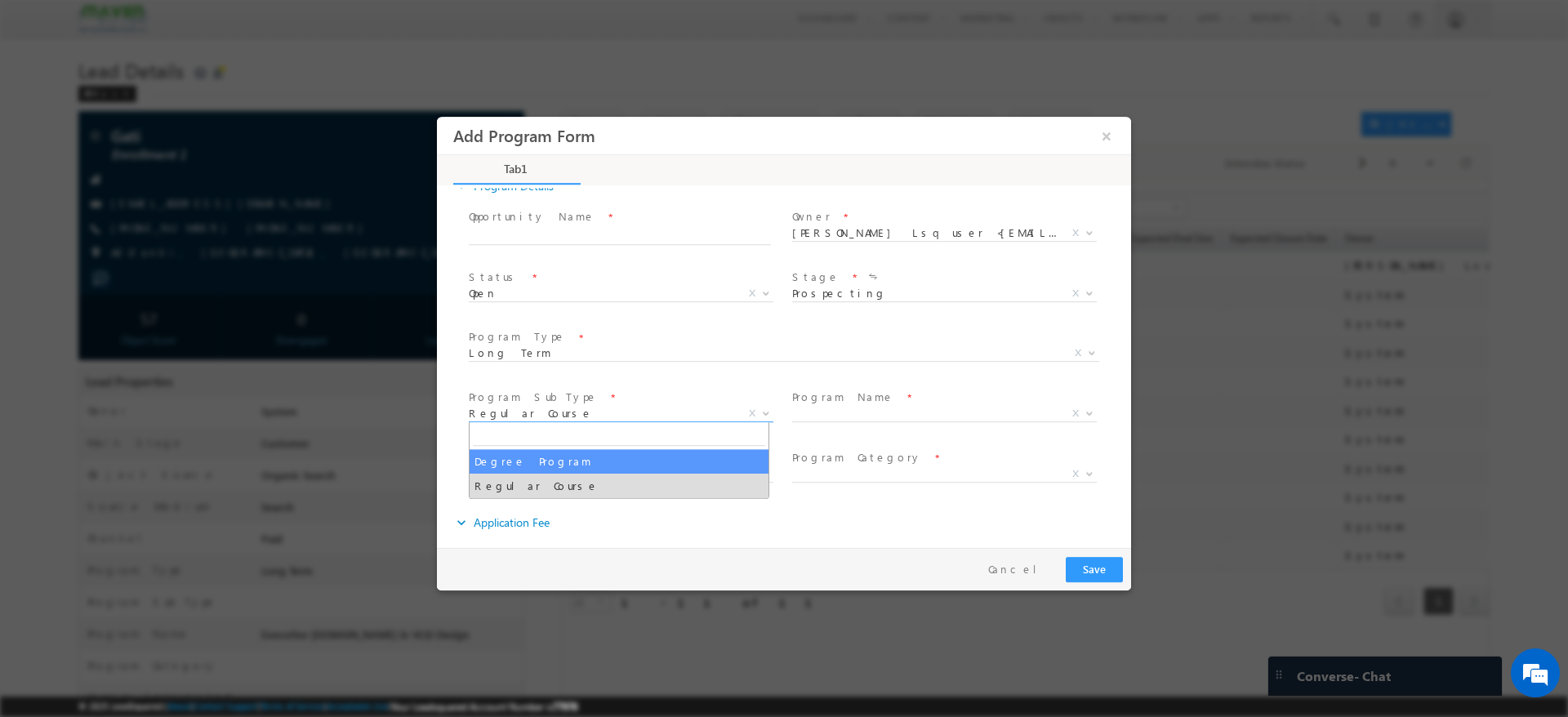
select select "Degree Program"
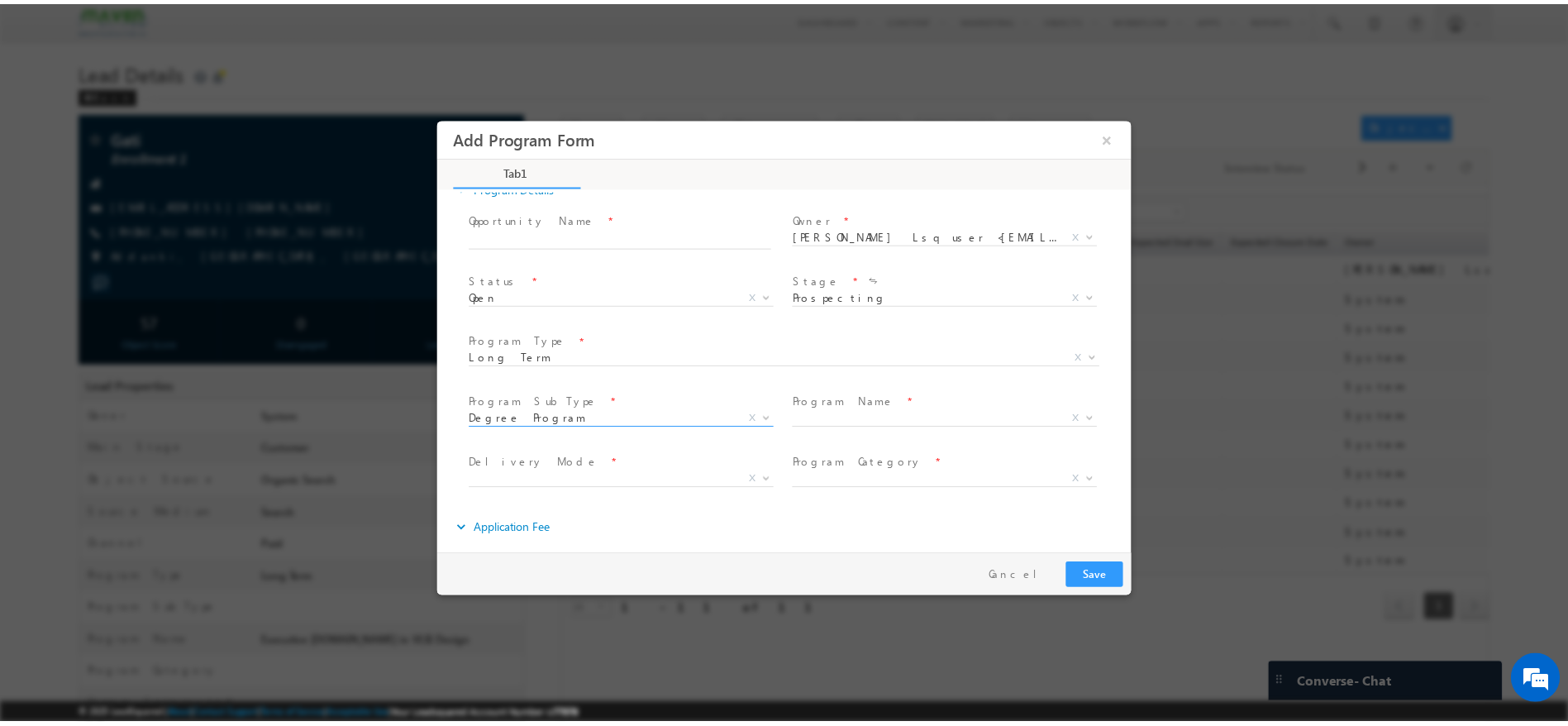
scroll to position [246, 0]
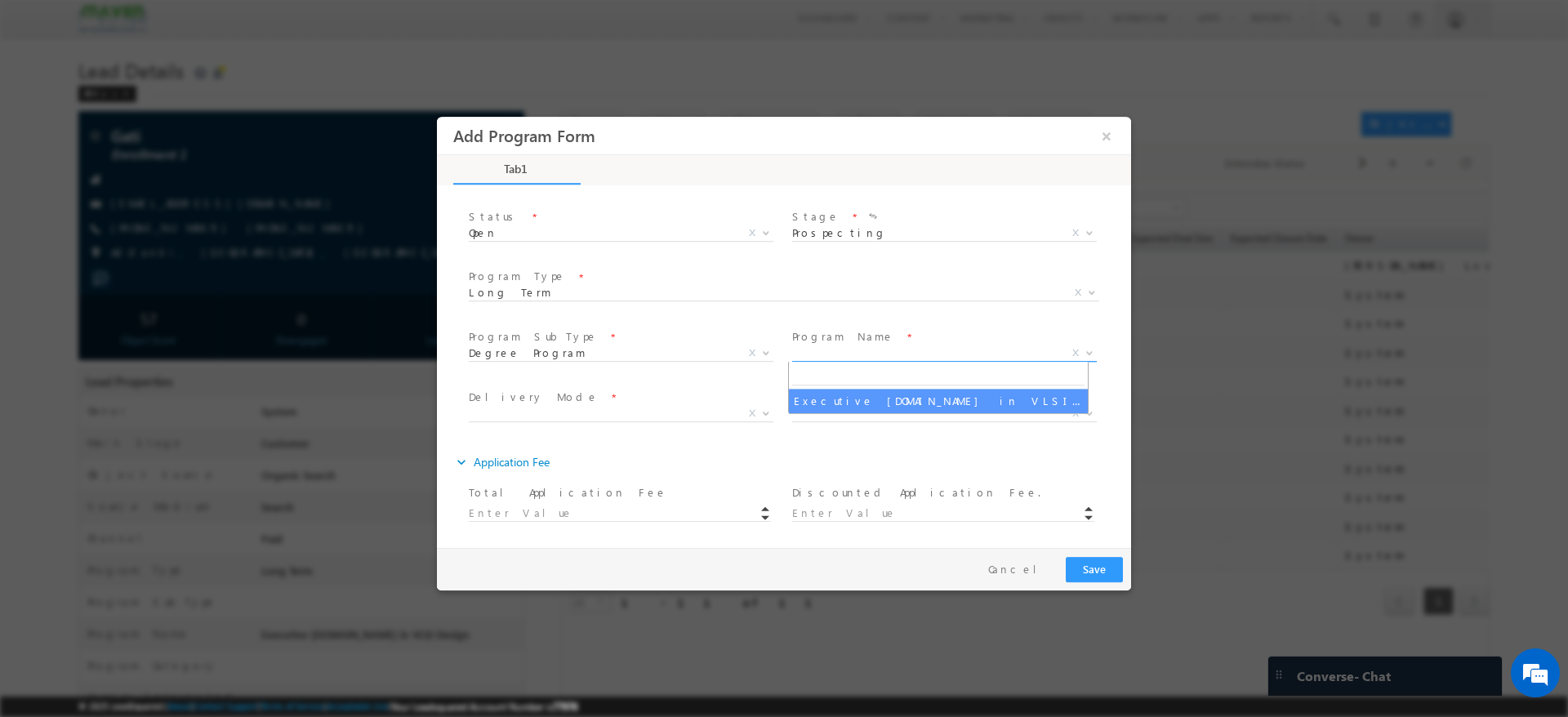
click at [845, 352] on span "X" at bounding box center [944, 353] width 304 height 16
select select "Executive M.Tech in VLSI Design"
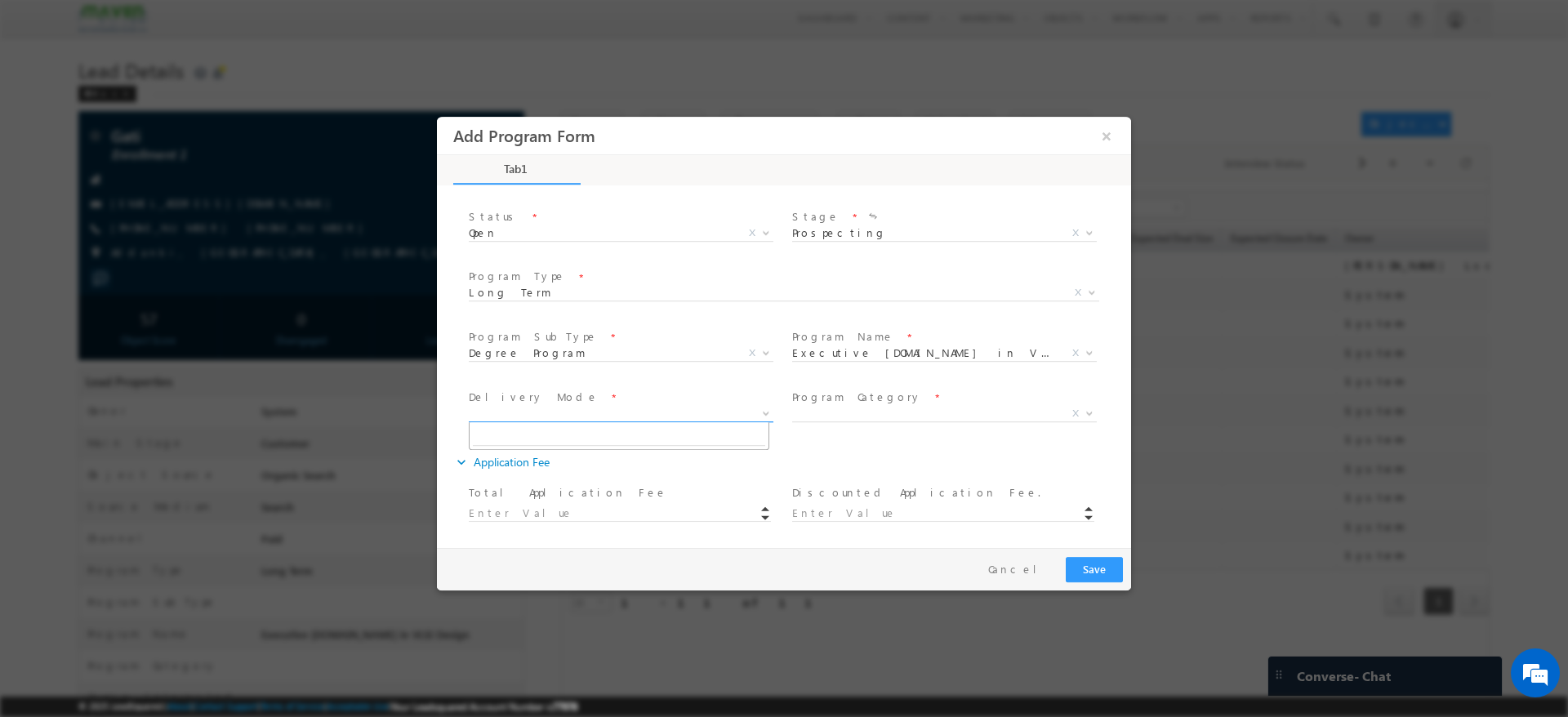
click at [757, 416] on span at bounding box center [764, 413] width 16 height 21
type input "Gati - Long Term - Degree Program - Offline - Executive M.Tech in VLSI Design"
select select "Offline"
type input "1180.00"
click at [817, 412] on span "X" at bounding box center [944, 414] width 304 height 16
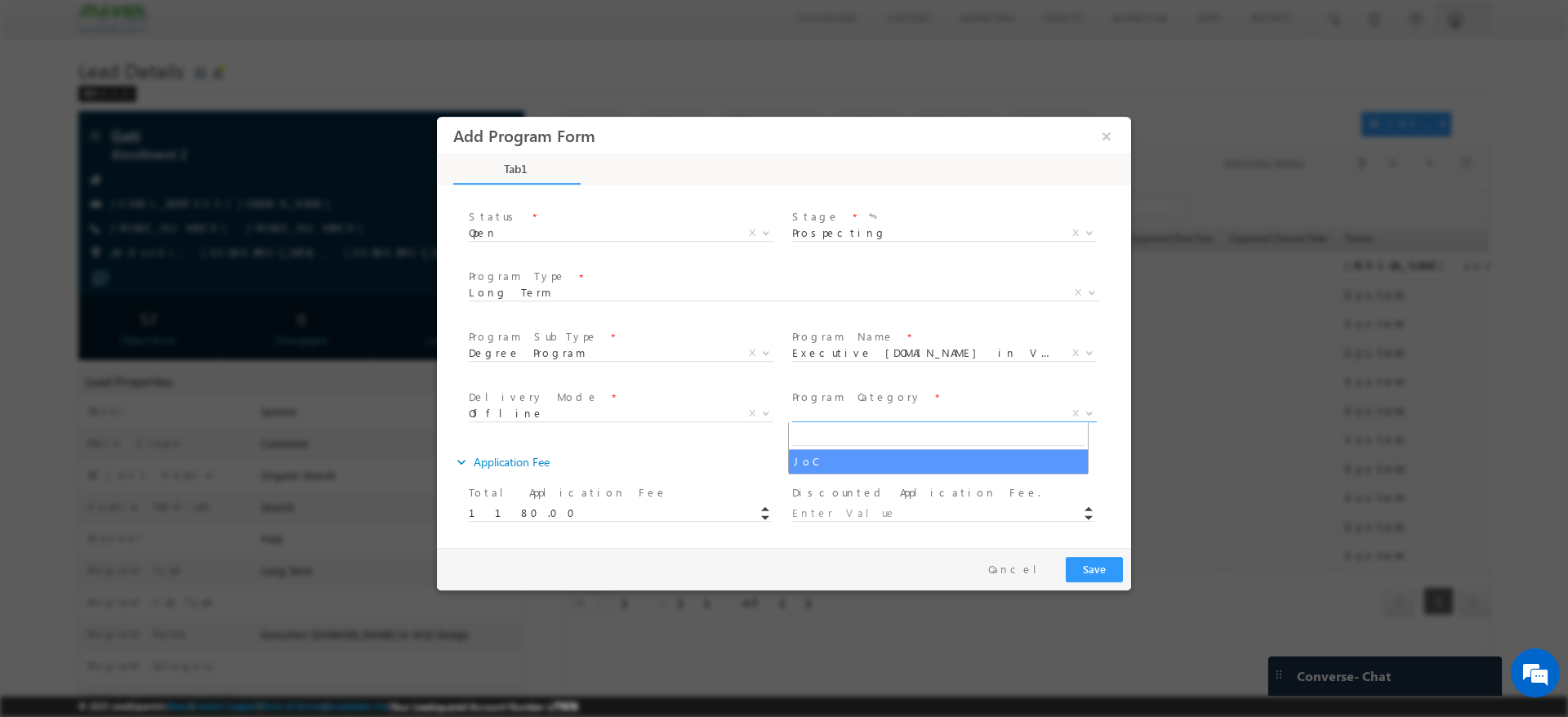
select select "JoC"
click at [814, 507] on input at bounding box center [943, 513] width 302 height 16
type input "10.00"
click at [797, 454] on div "expand_more Application Fee" at bounding box center [792, 462] width 678 height 30
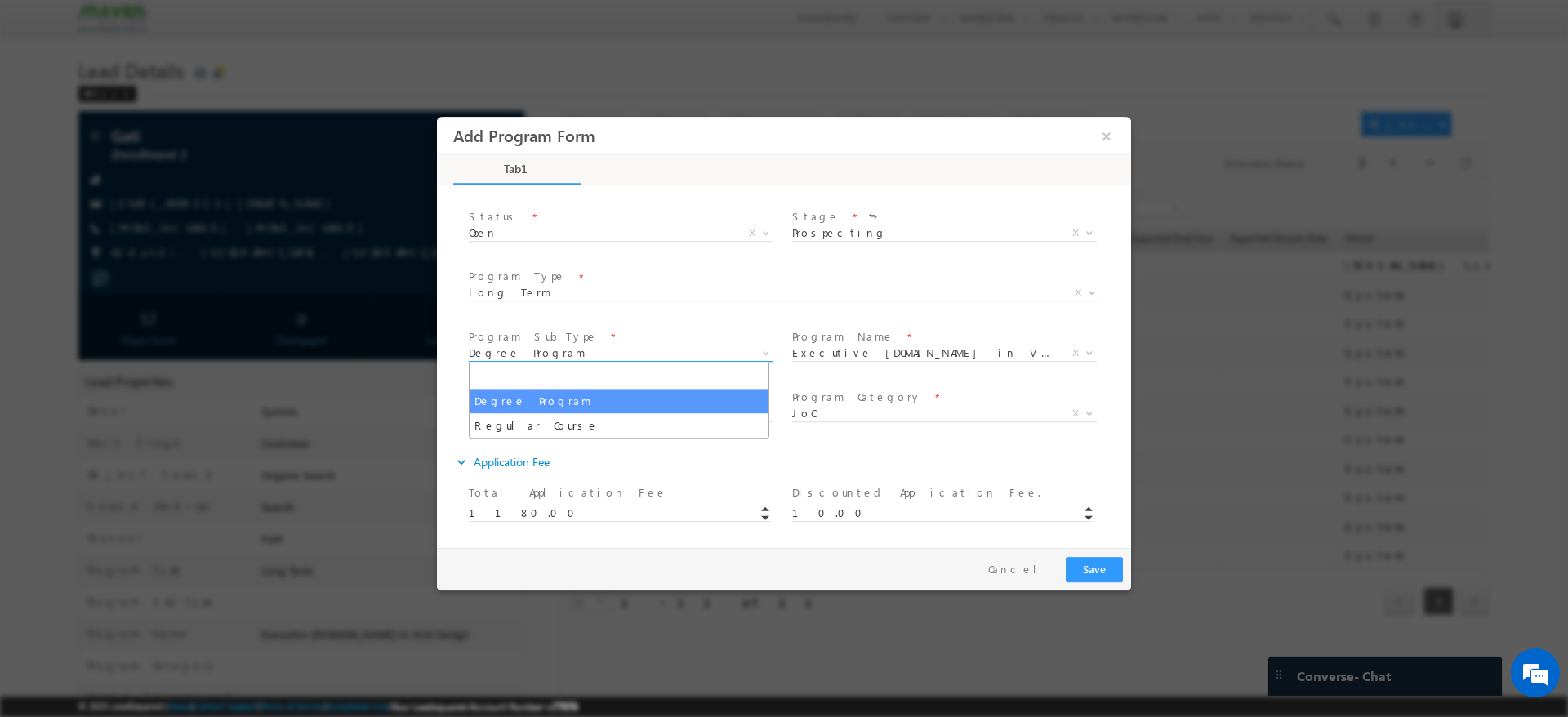
click at [759, 357] on span at bounding box center [764, 353] width 16 height 21
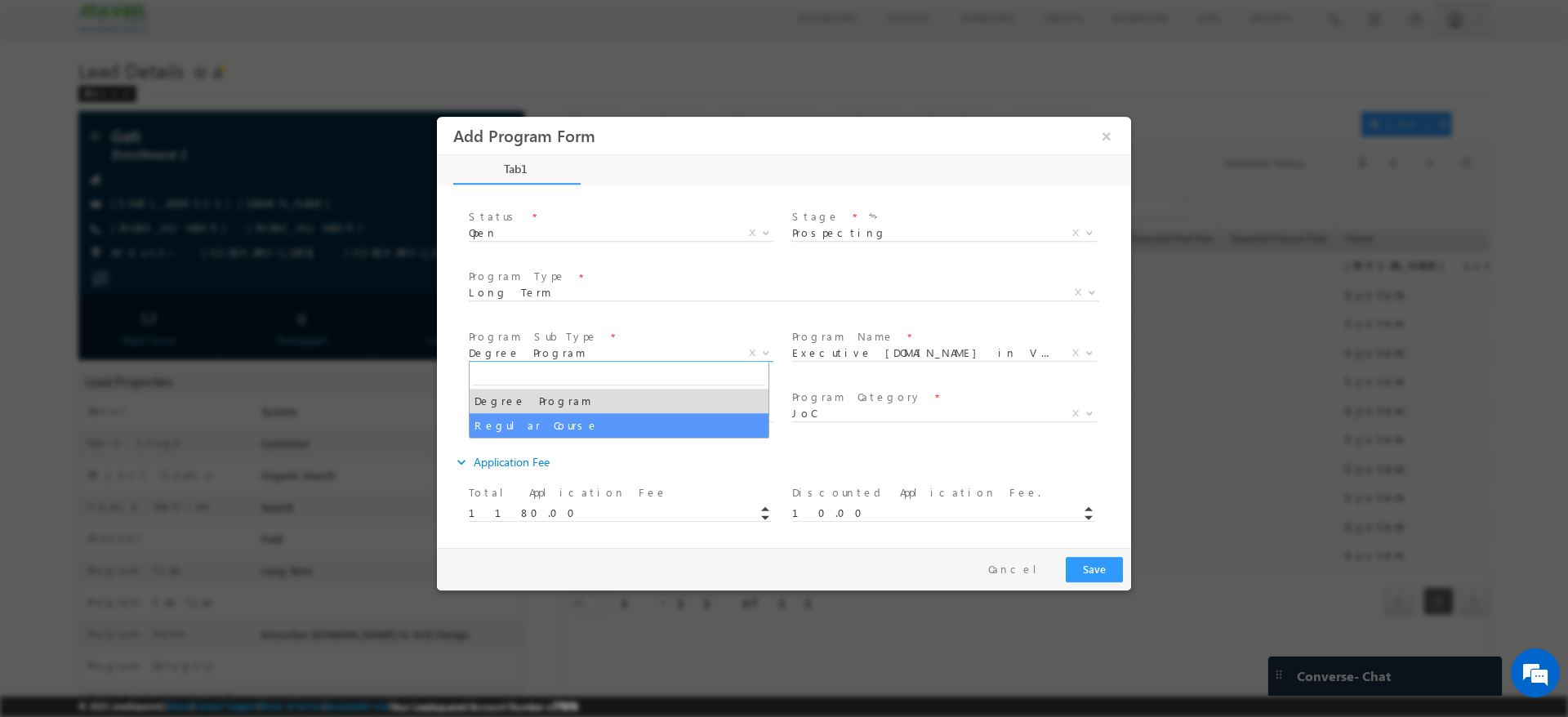
type input "Gati - Long Term - Regular Course - -"
select select "Regular Course"
select select
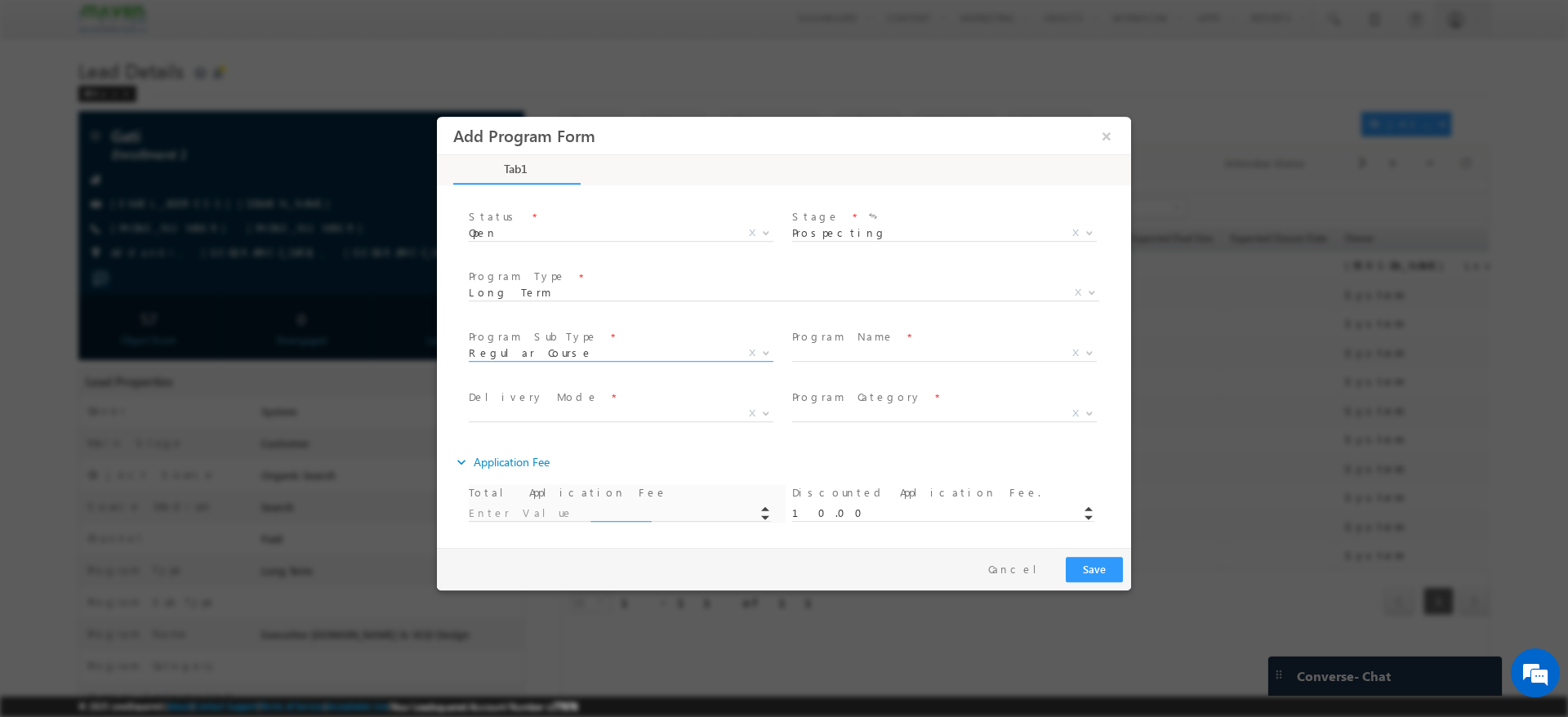
select select "Offline"
select select "JoC"
click at [871, 355] on span "X" at bounding box center [944, 353] width 304 height 16
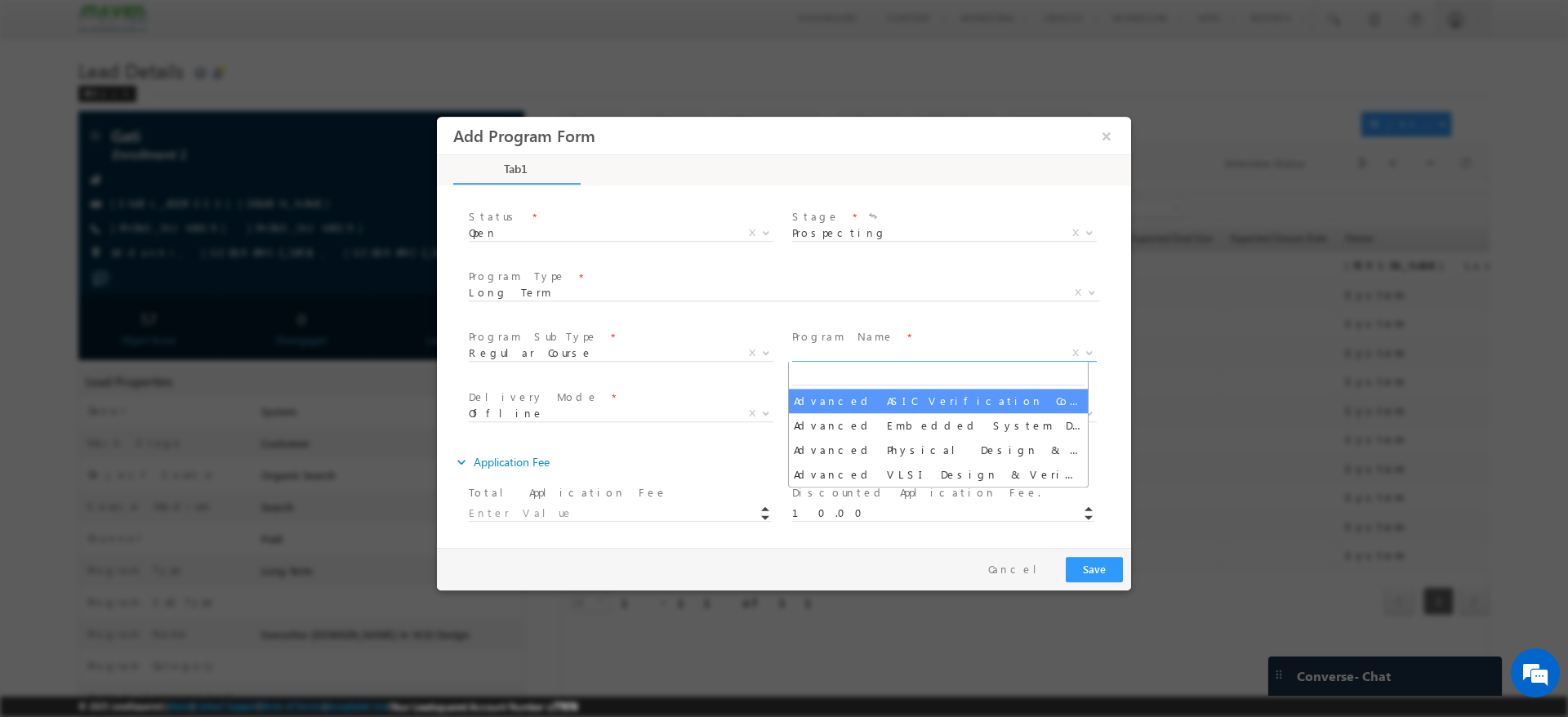
type input "Gati - Long Term - Regular Course - Offline - Advanced ASIC Verification Course"
select select "Advanced ASIC Verification Course"
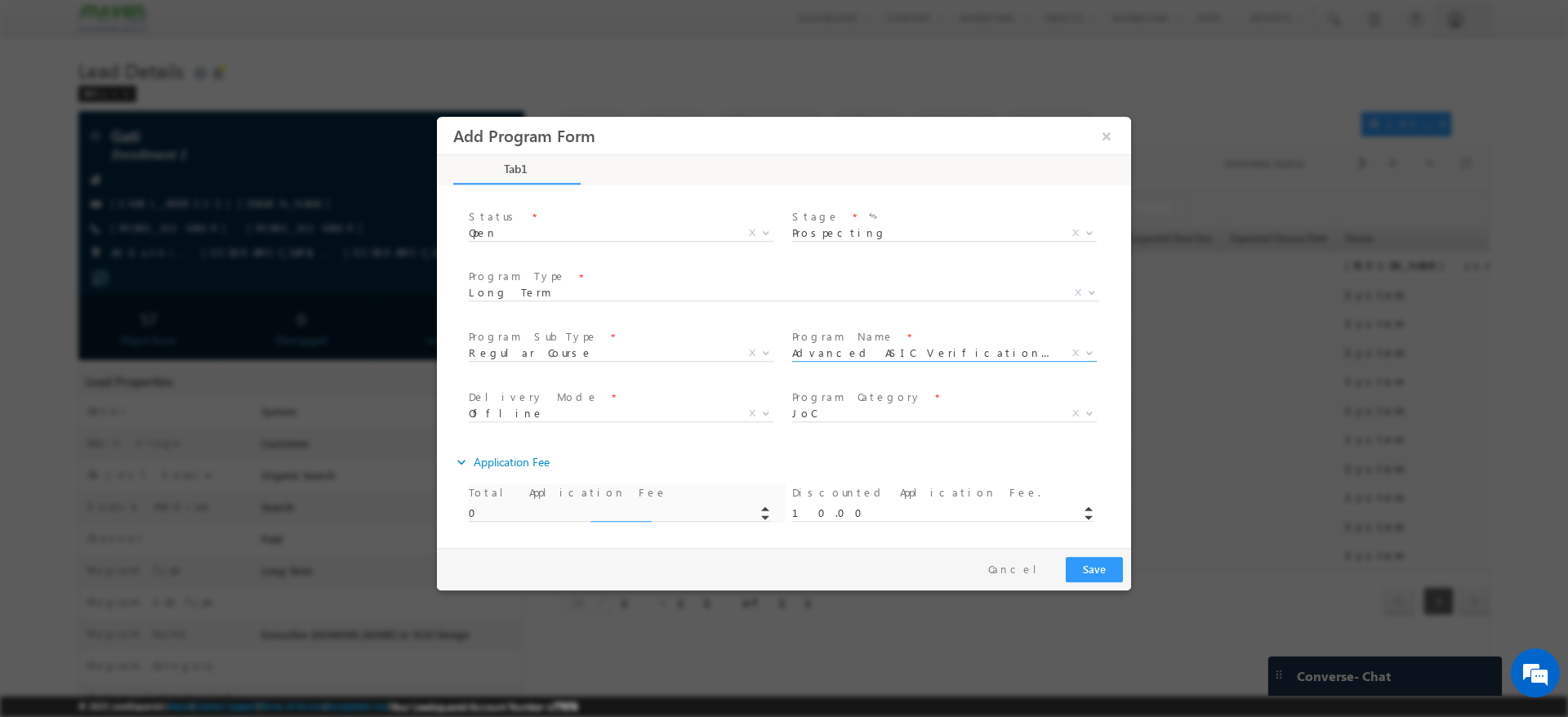
type input "0.00"
click at [1081, 565] on button "Save" at bounding box center [1094, 570] width 57 height 25
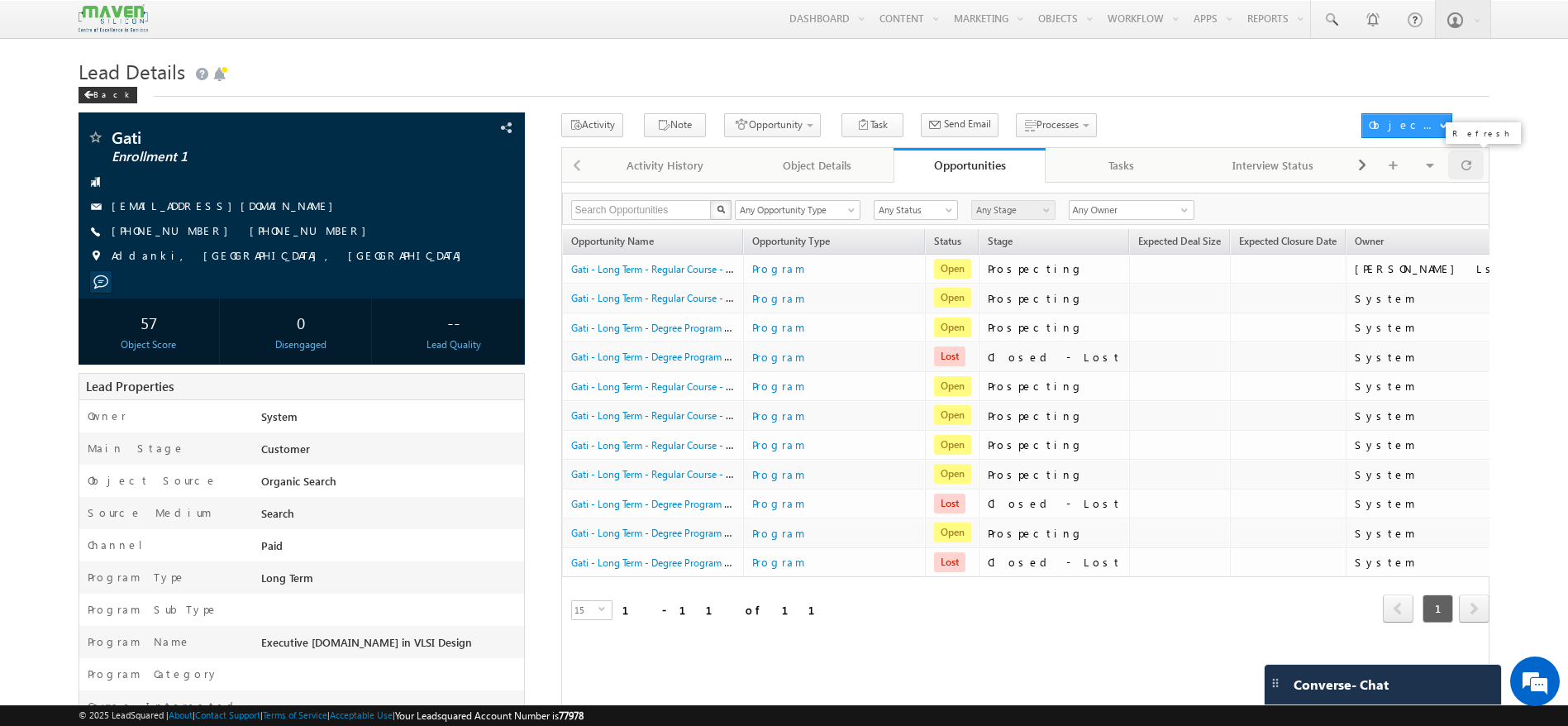
click at [1474, 176] on div at bounding box center [1466, 165] width 36 height 29
